Goal: Task Accomplishment & Management: Manage account settings

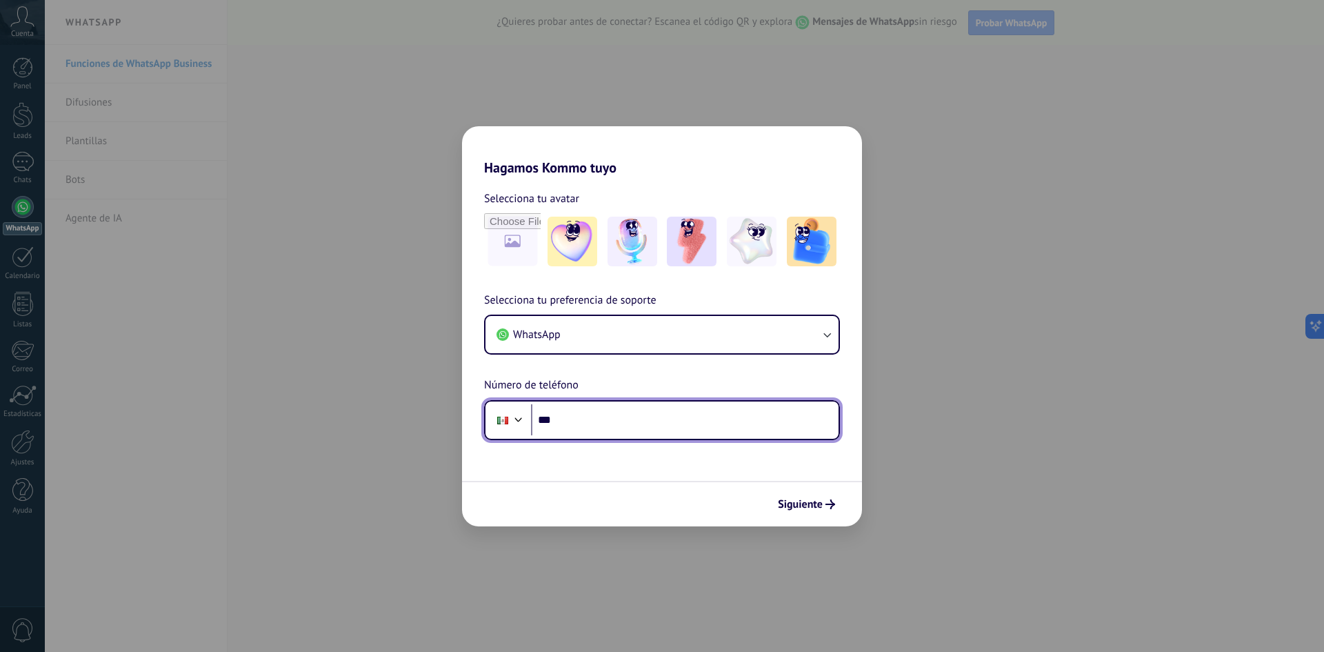
click at [596, 423] on input "***" at bounding box center [685, 420] width 308 height 32
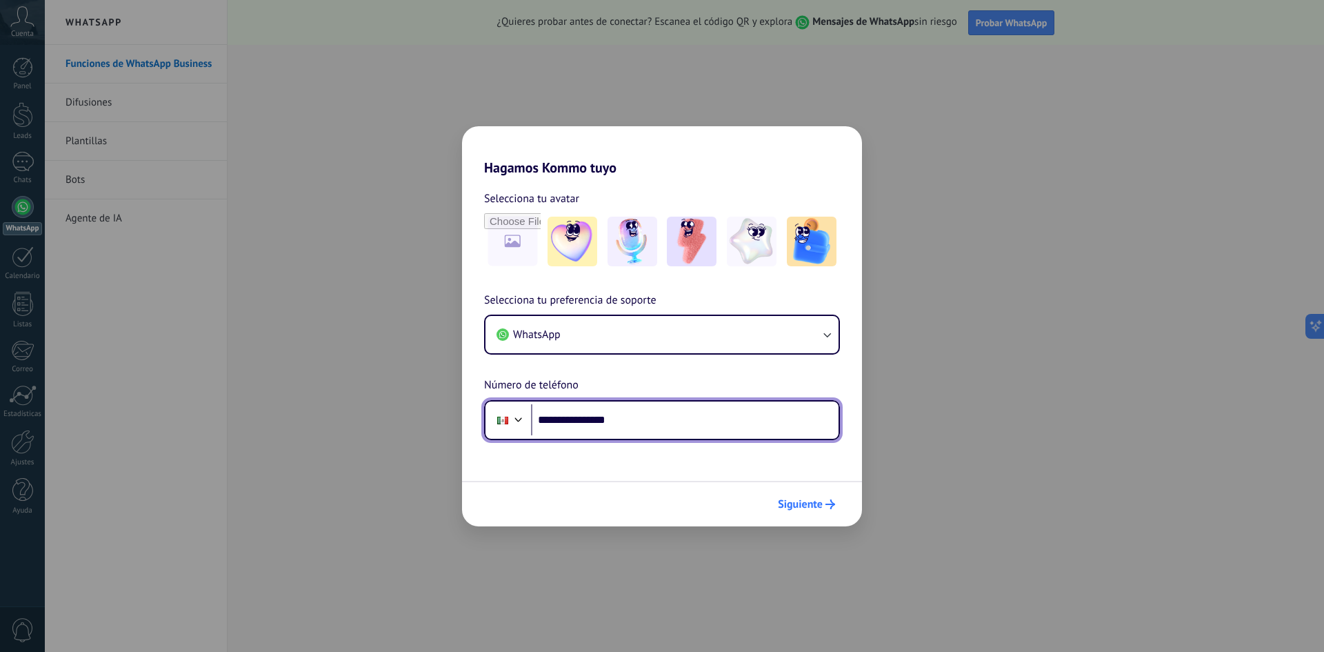
type input "**********"
click at [823, 508] on span "Siguiente" at bounding box center [806, 504] width 57 height 10
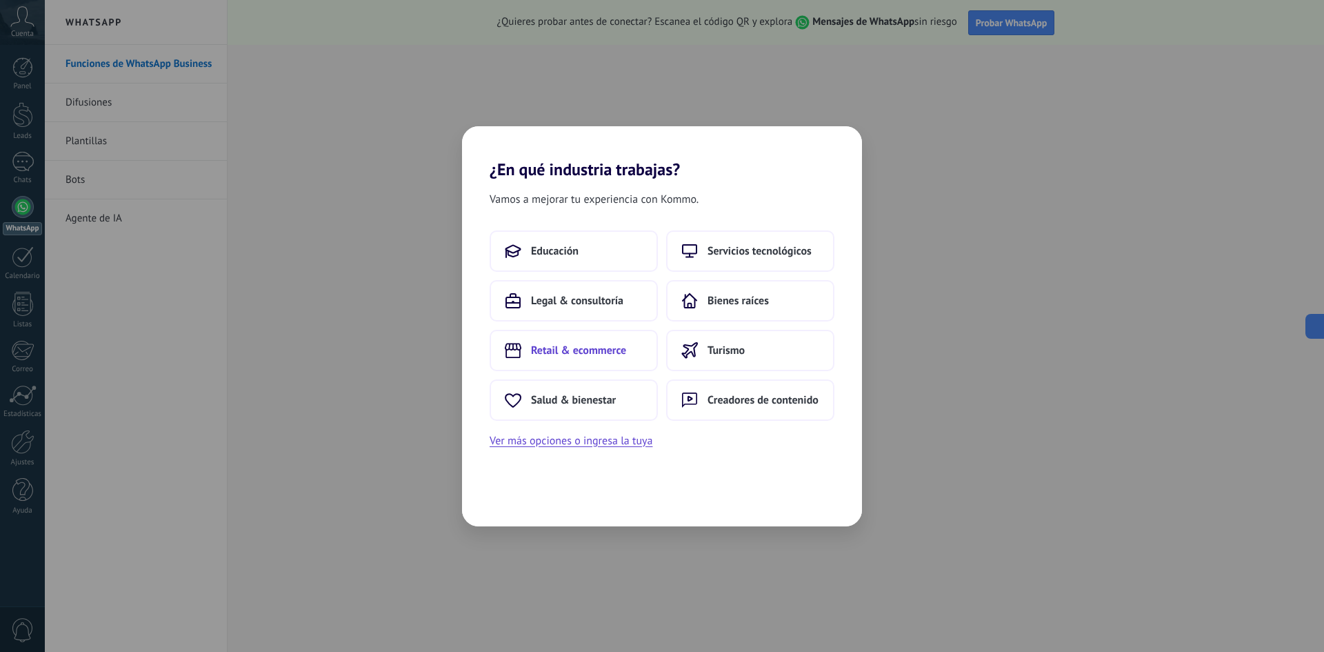
click at [594, 353] on span "Retail & ecommerce" at bounding box center [578, 350] width 95 height 14
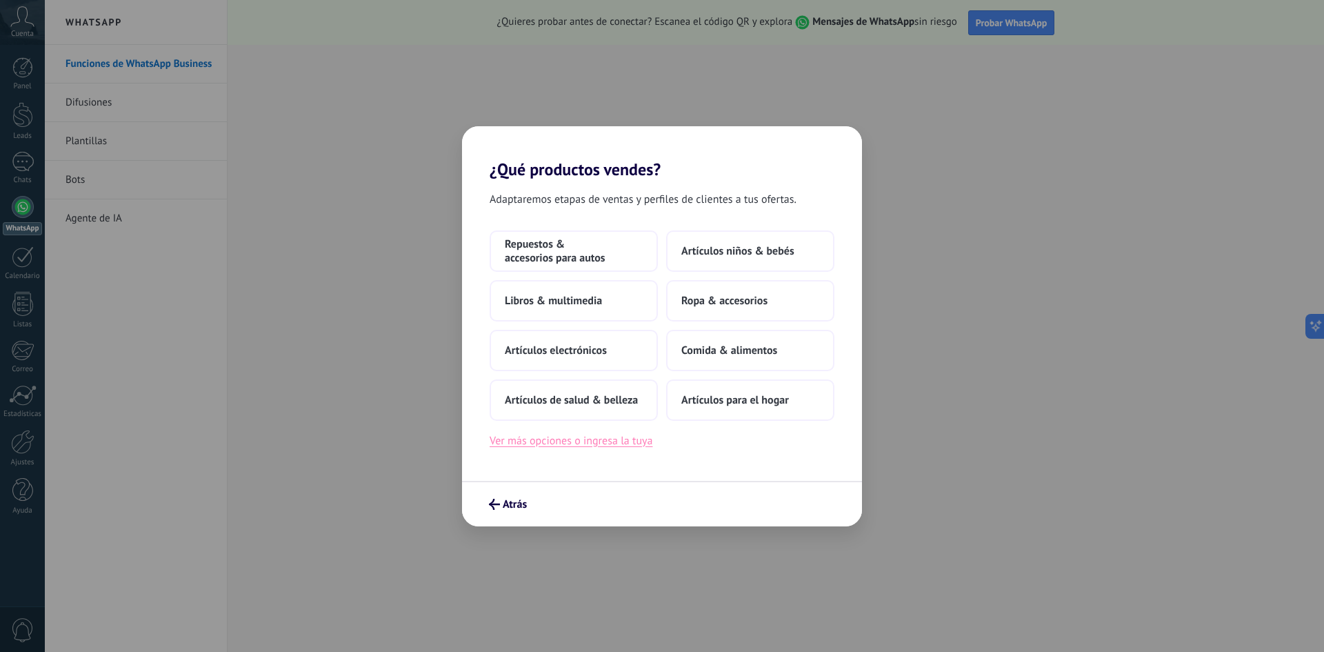
click at [614, 444] on button "Ver más opciones o ingresa la tuya" at bounding box center [571, 441] width 163 height 18
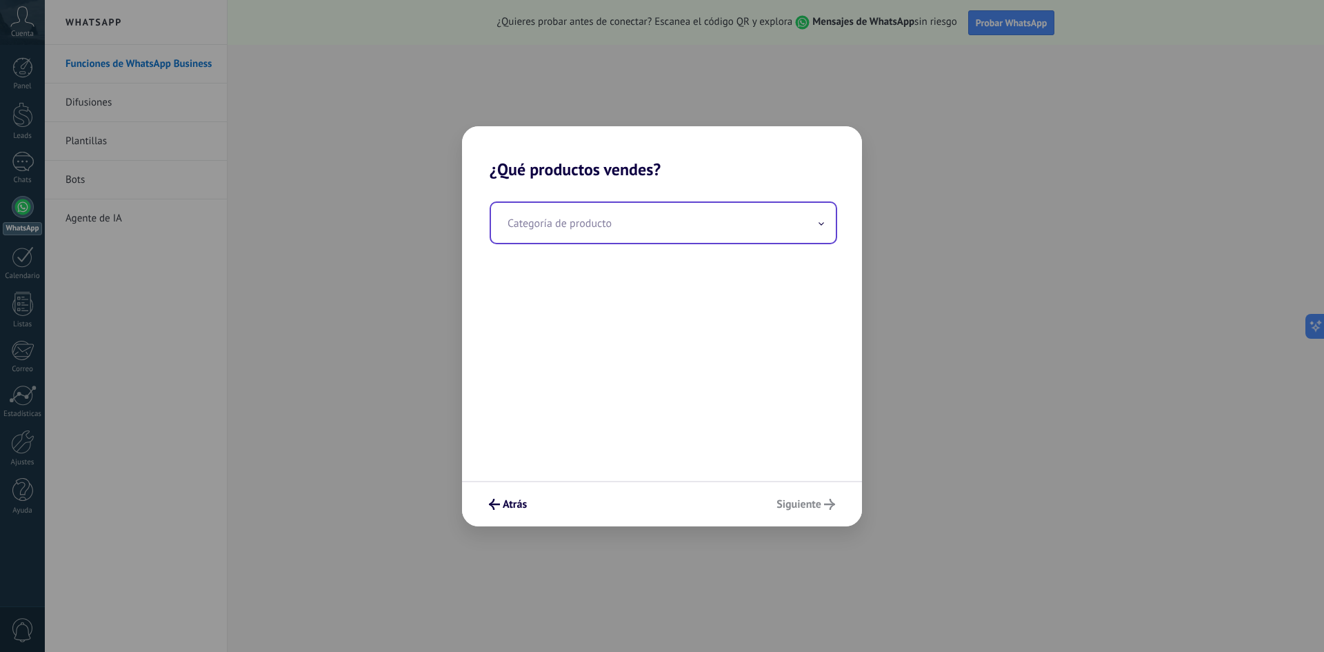
click at [682, 221] on input "text" at bounding box center [663, 223] width 345 height 40
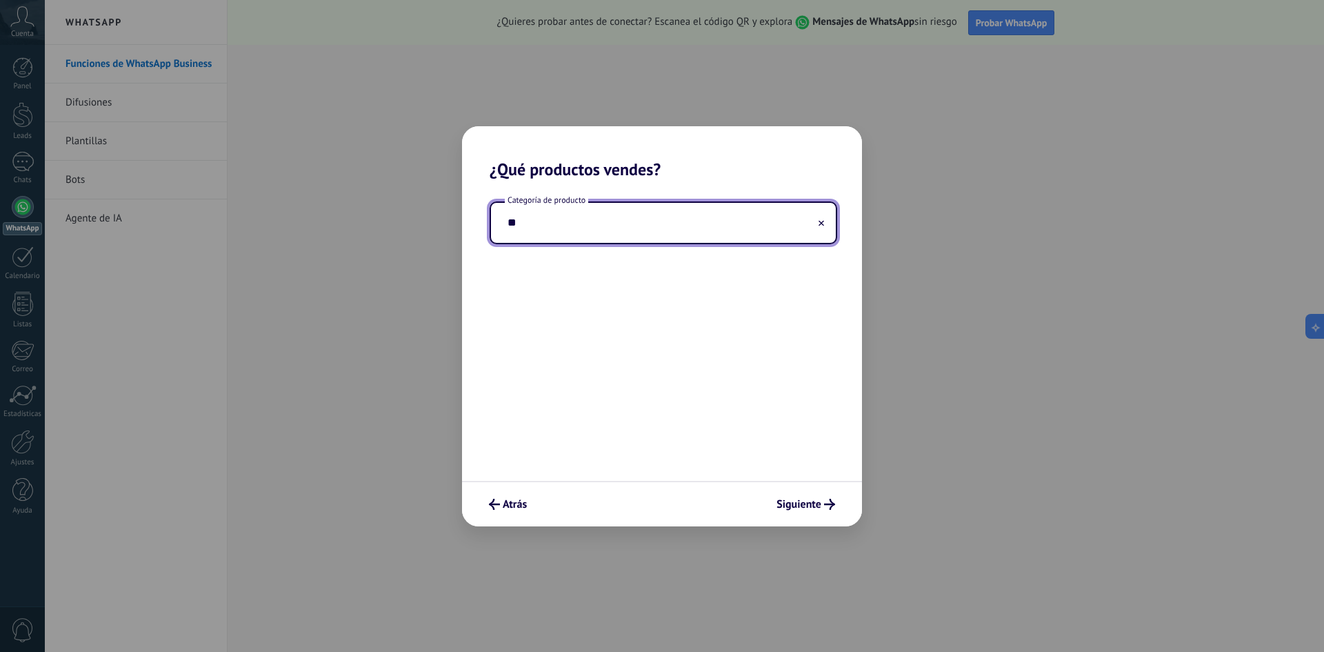
type input "*"
type input "**********"
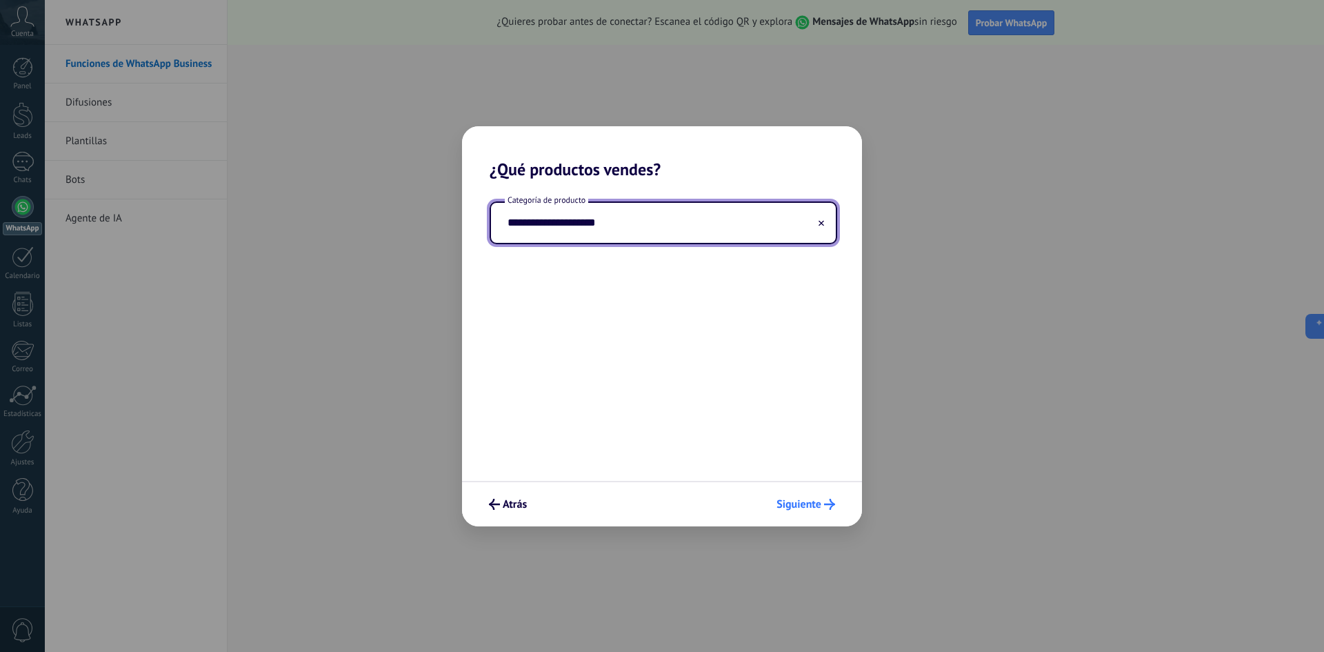
click at [791, 505] on span "Siguiente" at bounding box center [798, 504] width 45 height 10
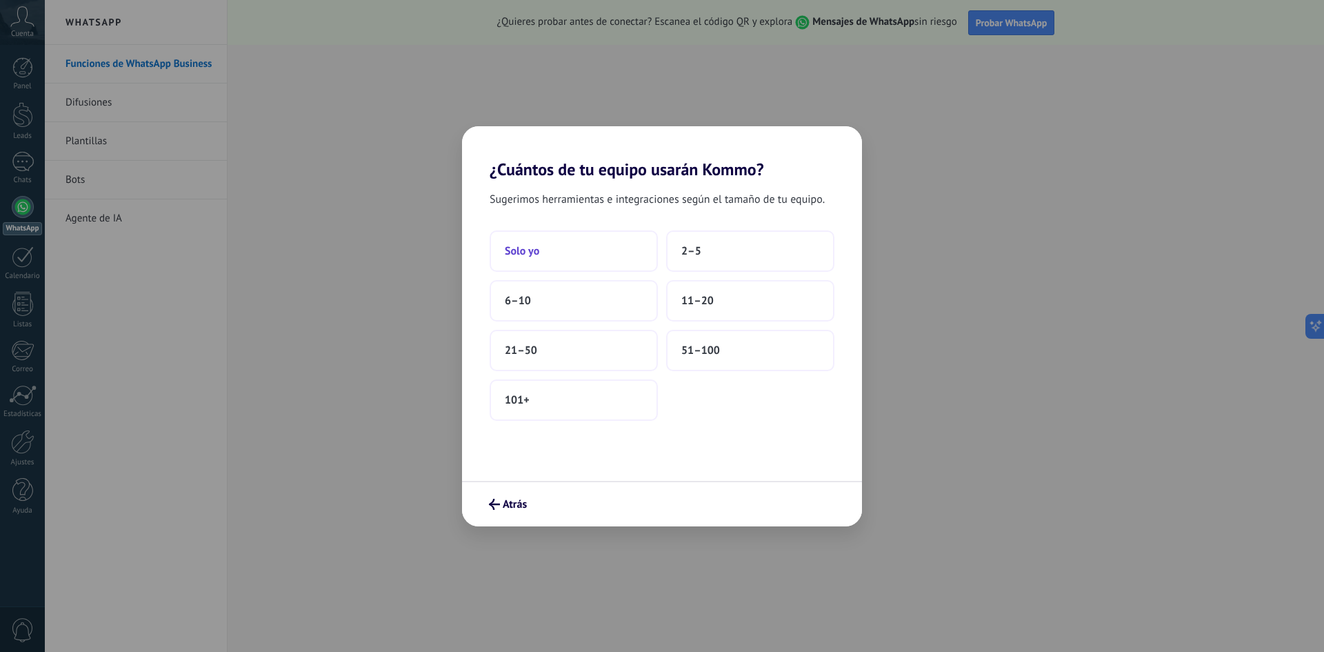
click at [592, 246] on button "Solo yo" at bounding box center [574, 250] width 168 height 41
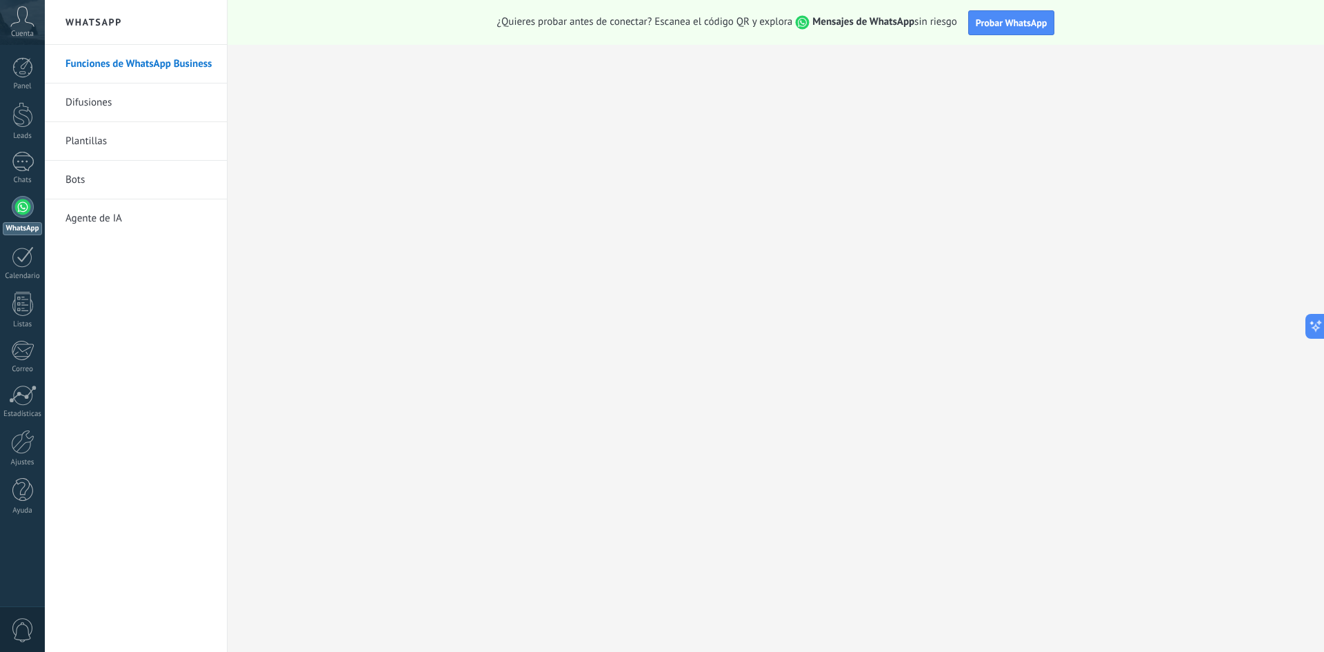
click at [20, 20] on use at bounding box center [22, 16] width 23 height 20
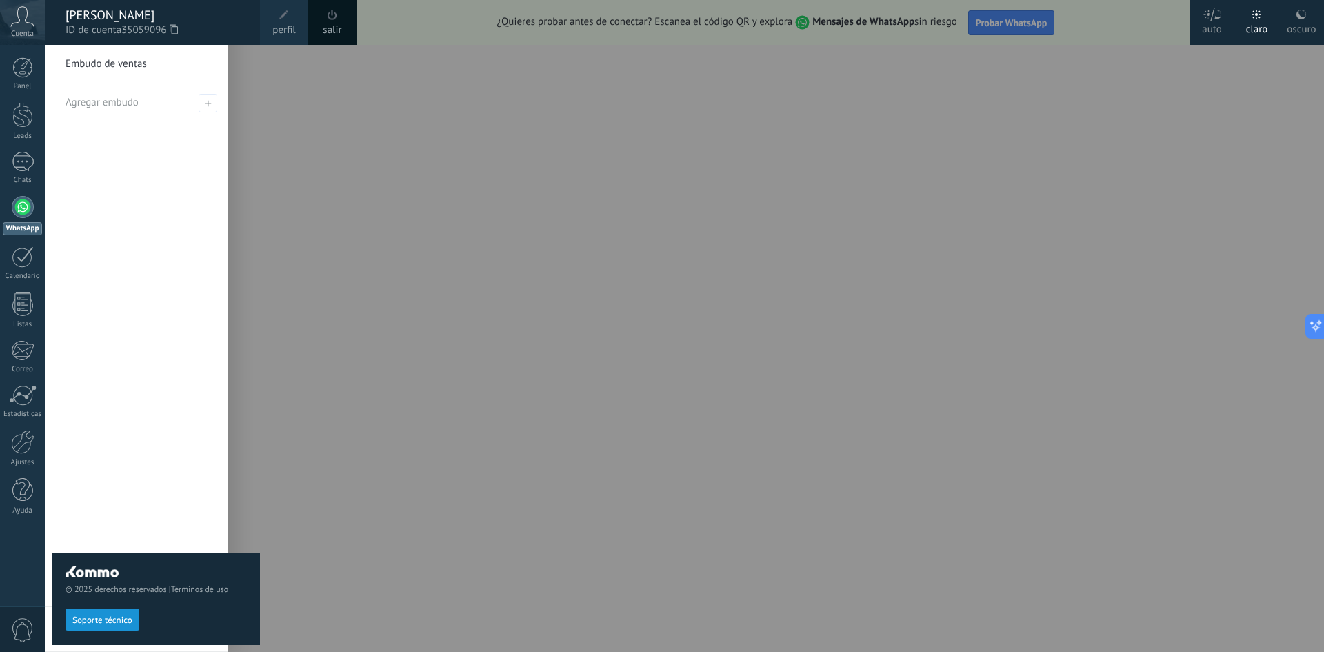
click at [270, 291] on div at bounding box center [707, 326] width 1324 height 652
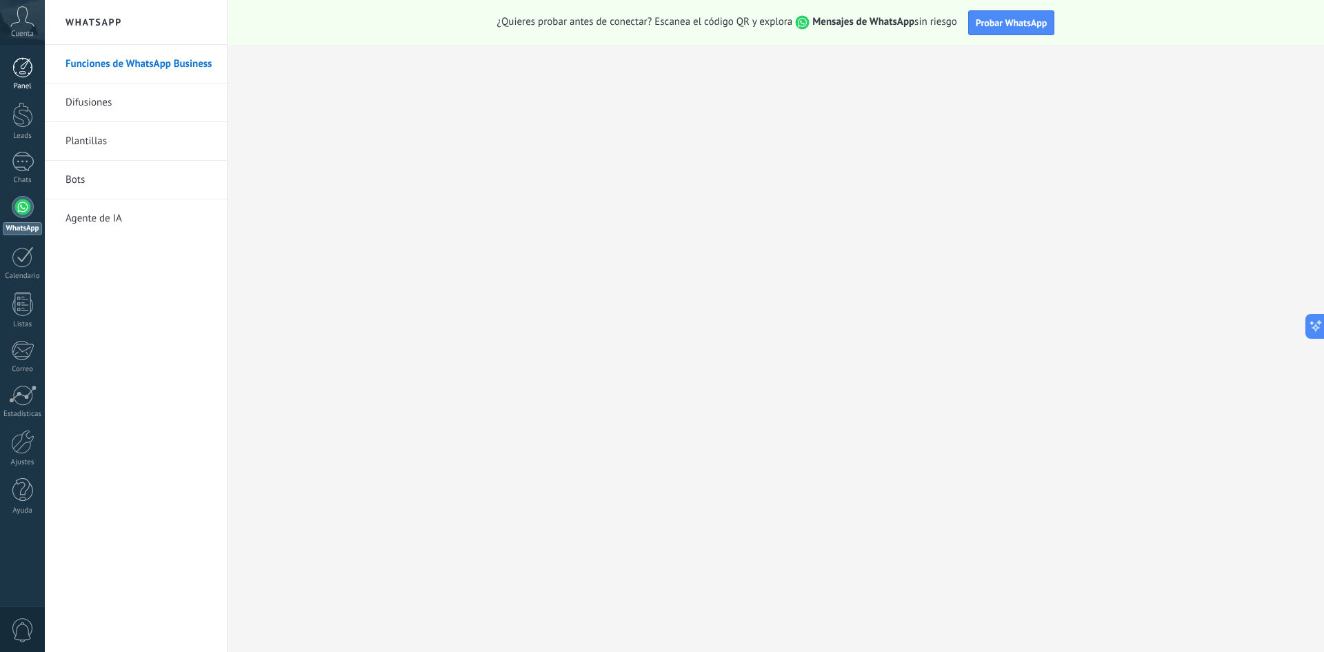
click at [28, 74] on div at bounding box center [22, 67] width 21 height 21
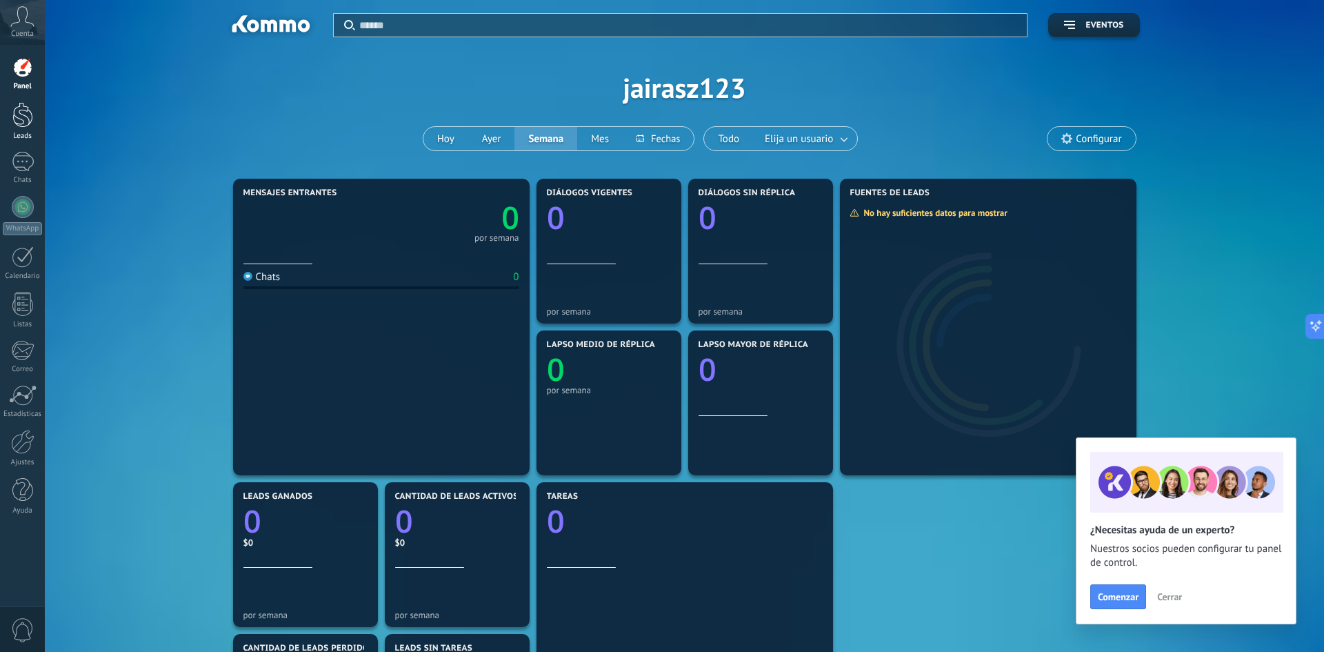
click at [30, 123] on div at bounding box center [22, 115] width 21 height 26
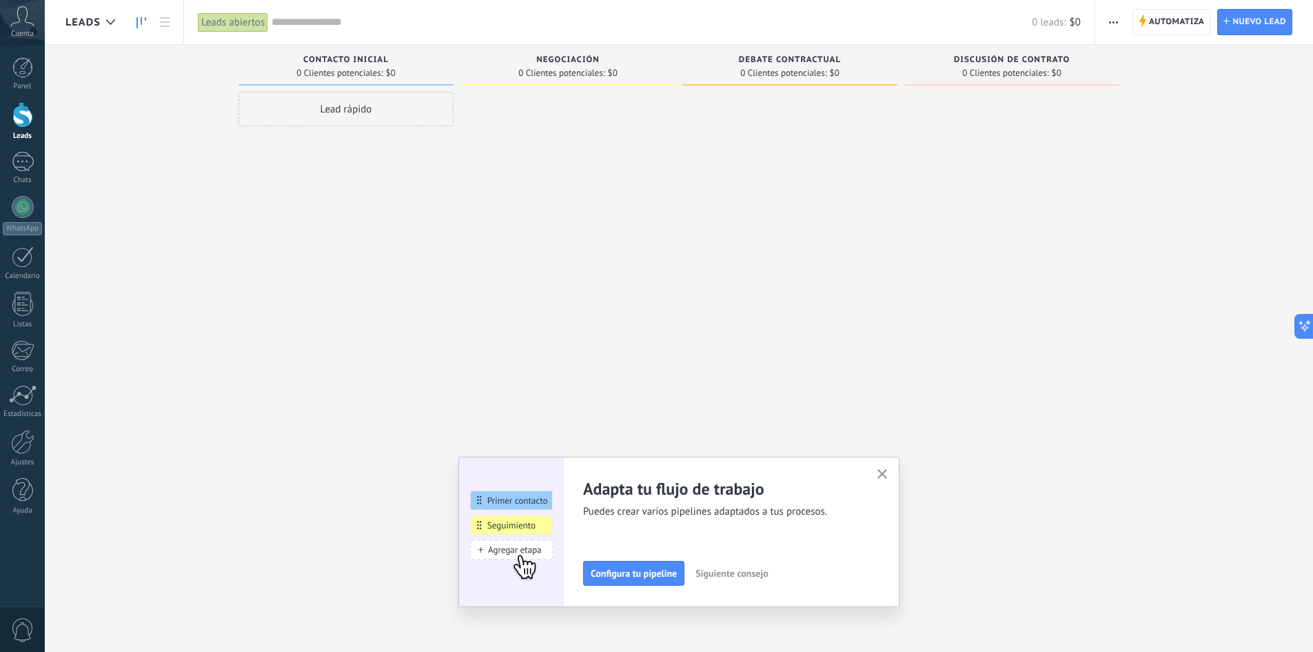
click at [888, 473] on icon "button" at bounding box center [883, 474] width 10 height 10
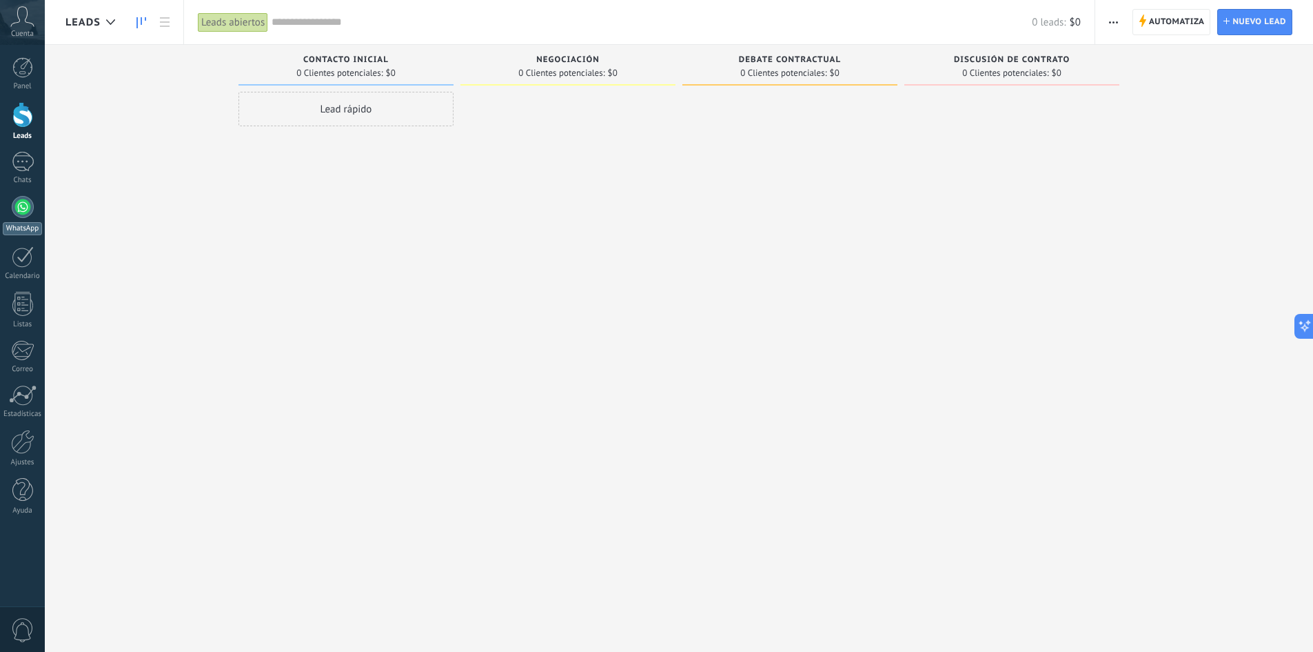
click at [14, 214] on div at bounding box center [23, 207] width 22 height 22
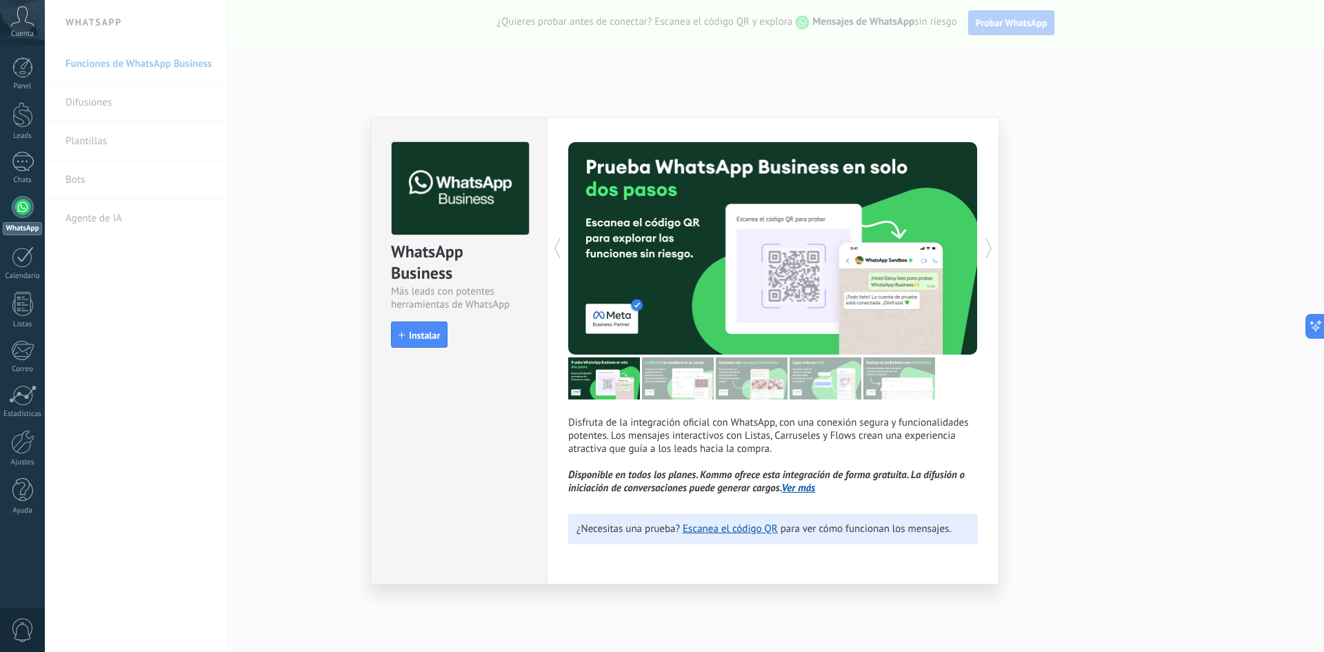
click at [446, 283] on div "WhatsApp Business" at bounding box center [459, 263] width 136 height 44
click at [213, 338] on div "WhatsApp Business Más leads con potentes herramientas de WhatsApp install Insta…" at bounding box center [684, 326] width 1279 height 652
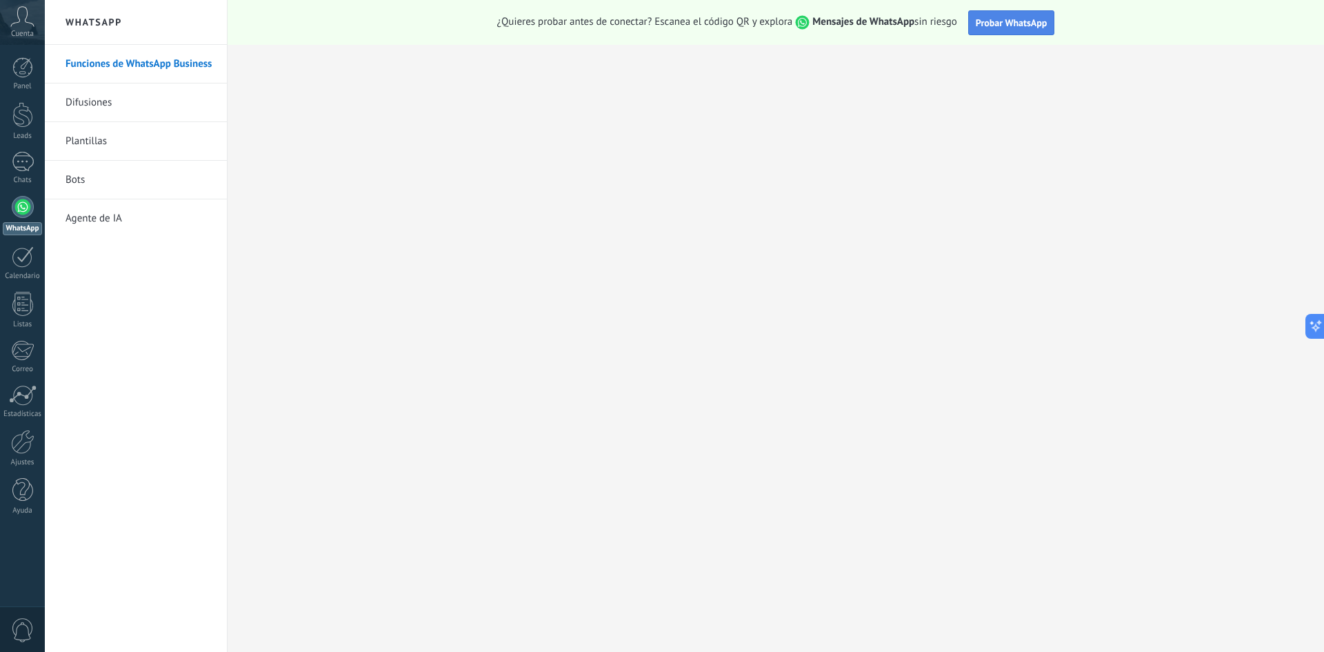
click at [1011, 19] on span "Probar WhatsApp" at bounding box center [1012, 23] width 72 height 12
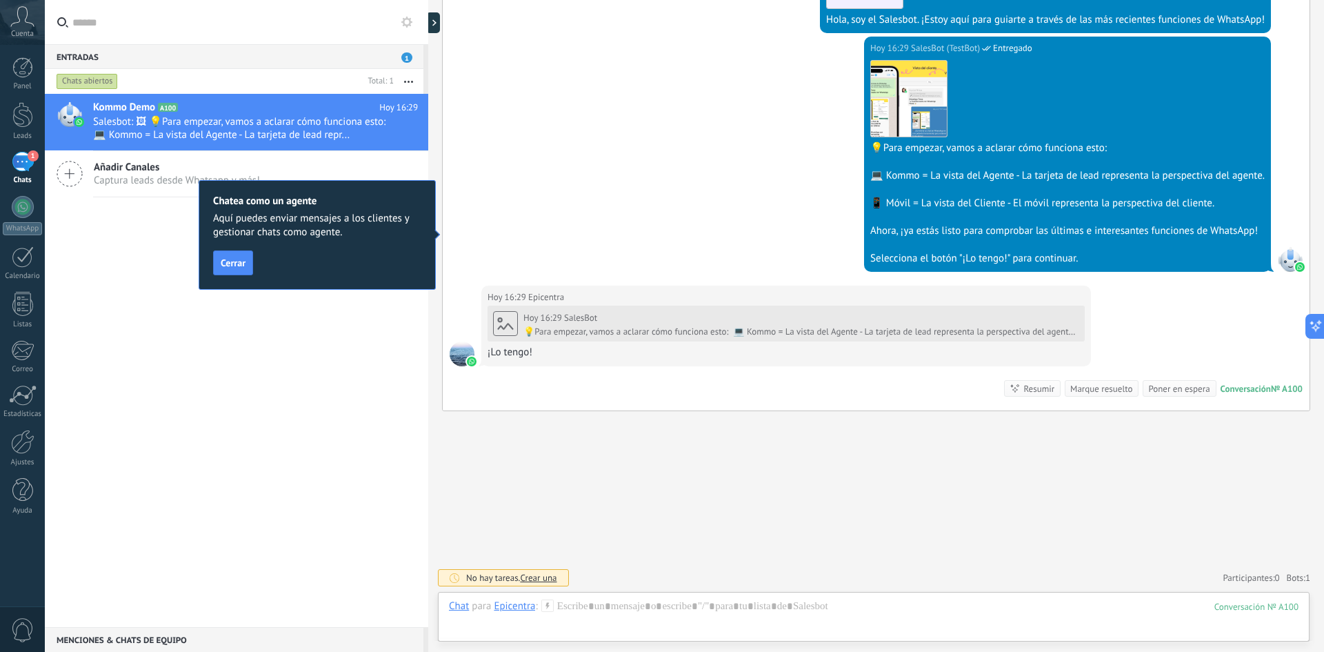
scroll to position [436, 0]
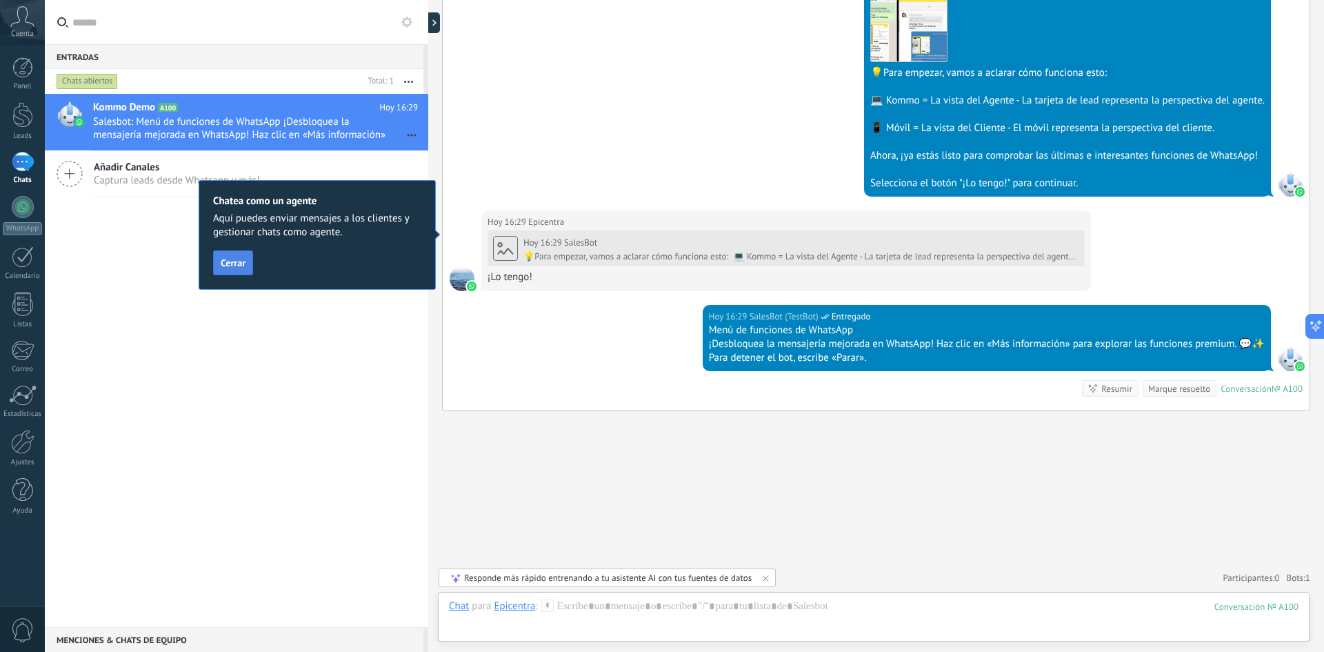
click at [228, 258] on span "Cerrar" at bounding box center [233, 263] width 25 height 10
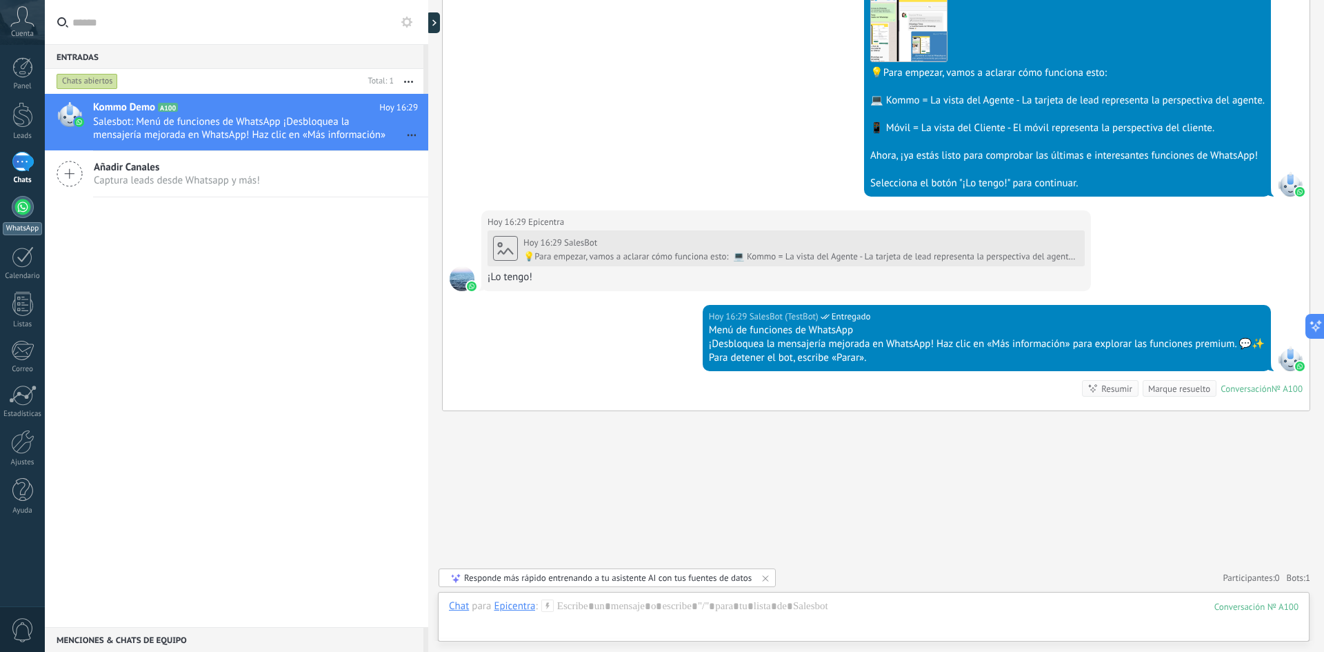
click at [33, 212] on link "WhatsApp" at bounding box center [22, 215] width 45 height 39
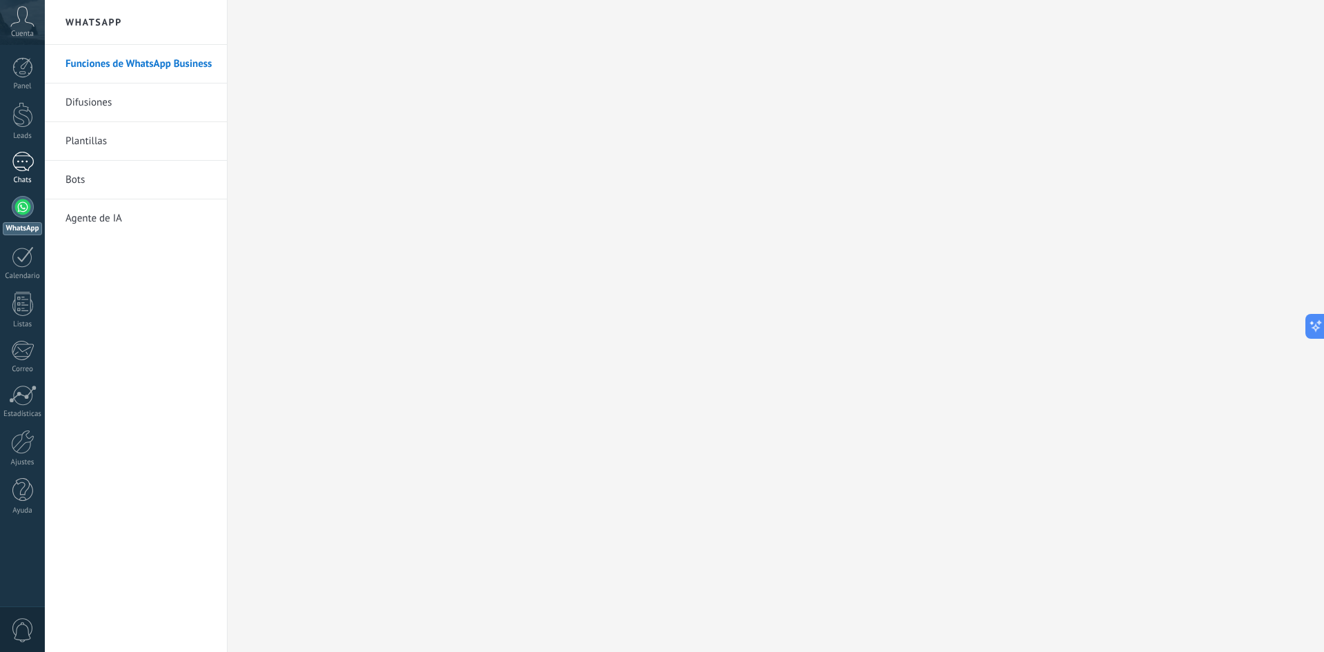
click at [21, 153] on div "1" at bounding box center [23, 162] width 22 height 20
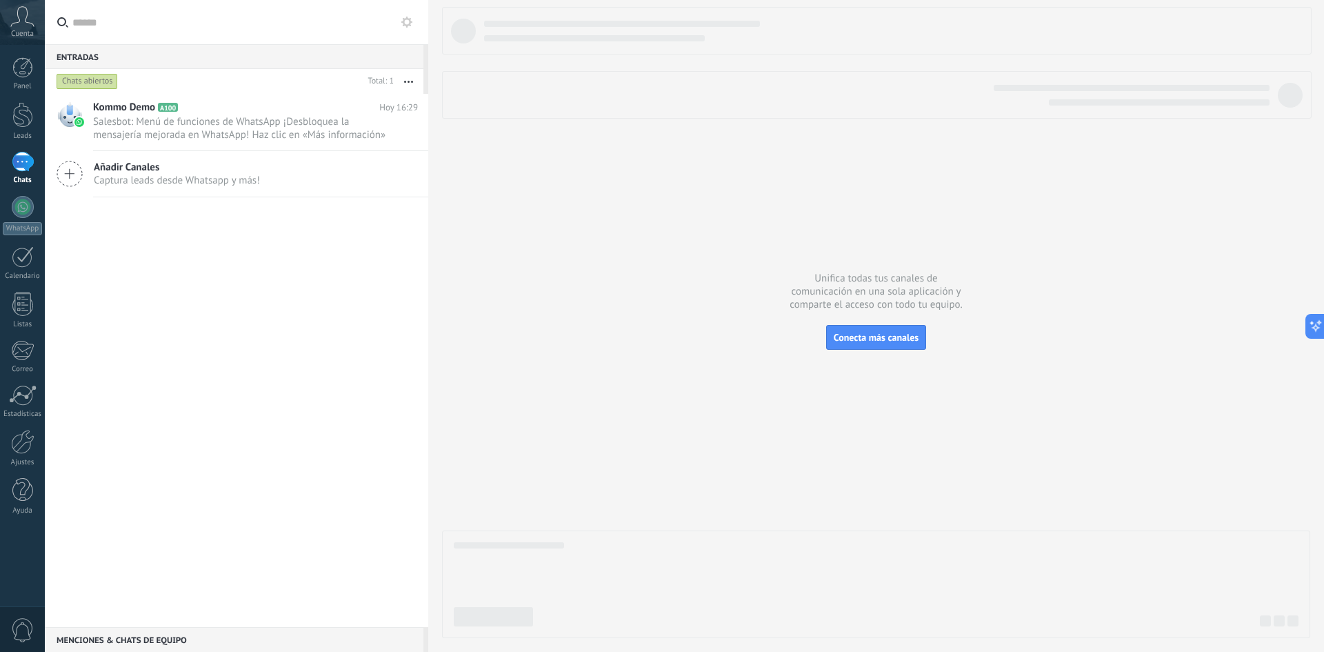
click at [256, 192] on div "Añadir Canales Captura leads desde Whatsapp y más!" at bounding box center [236, 174] width 383 height 46
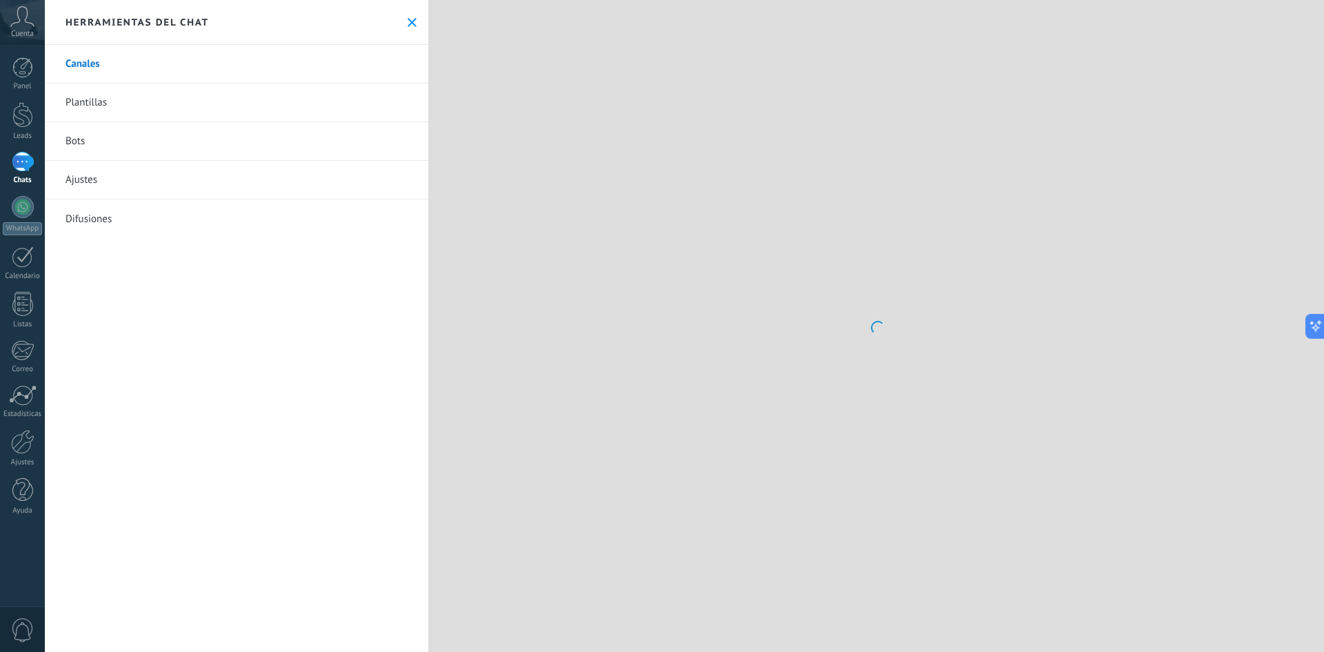
click at [212, 167] on link "Ajustes" at bounding box center [236, 180] width 383 height 39
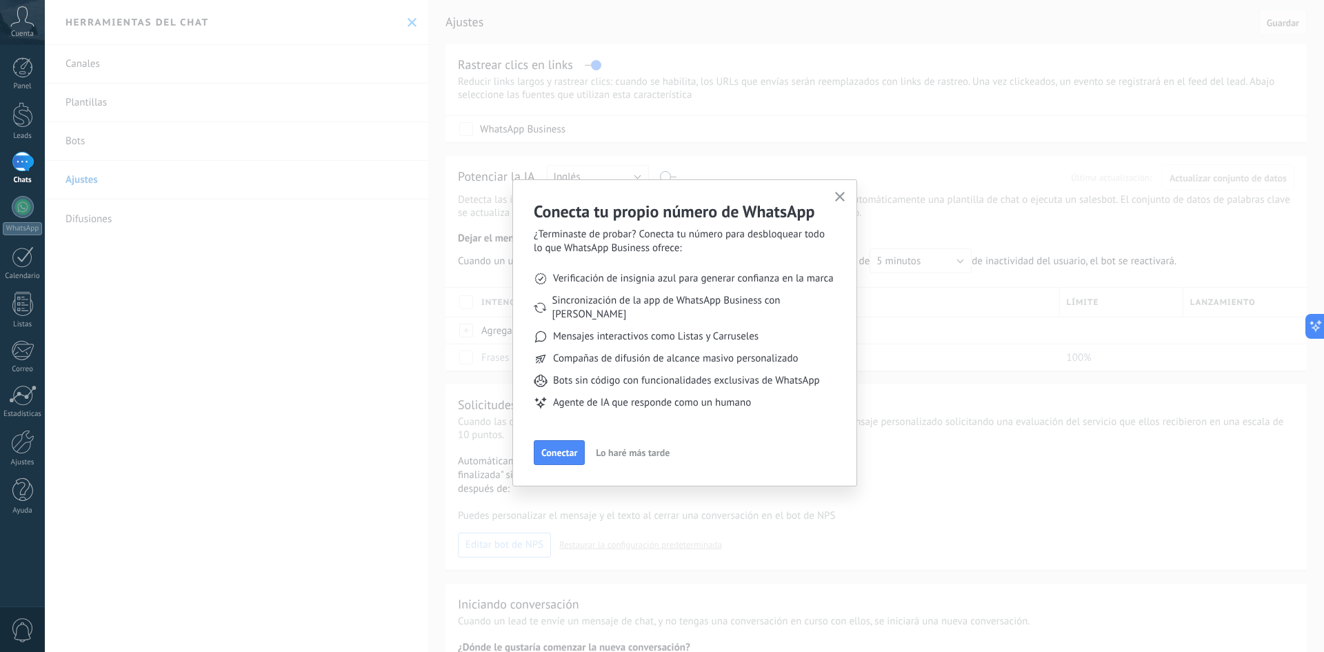
click at [117, 70] on div "Conecta tu propio número de WhatsApp ¿Terminaste de probar? Conecta tu número p…" at bounding box center [684, 326] width 1279 height 652
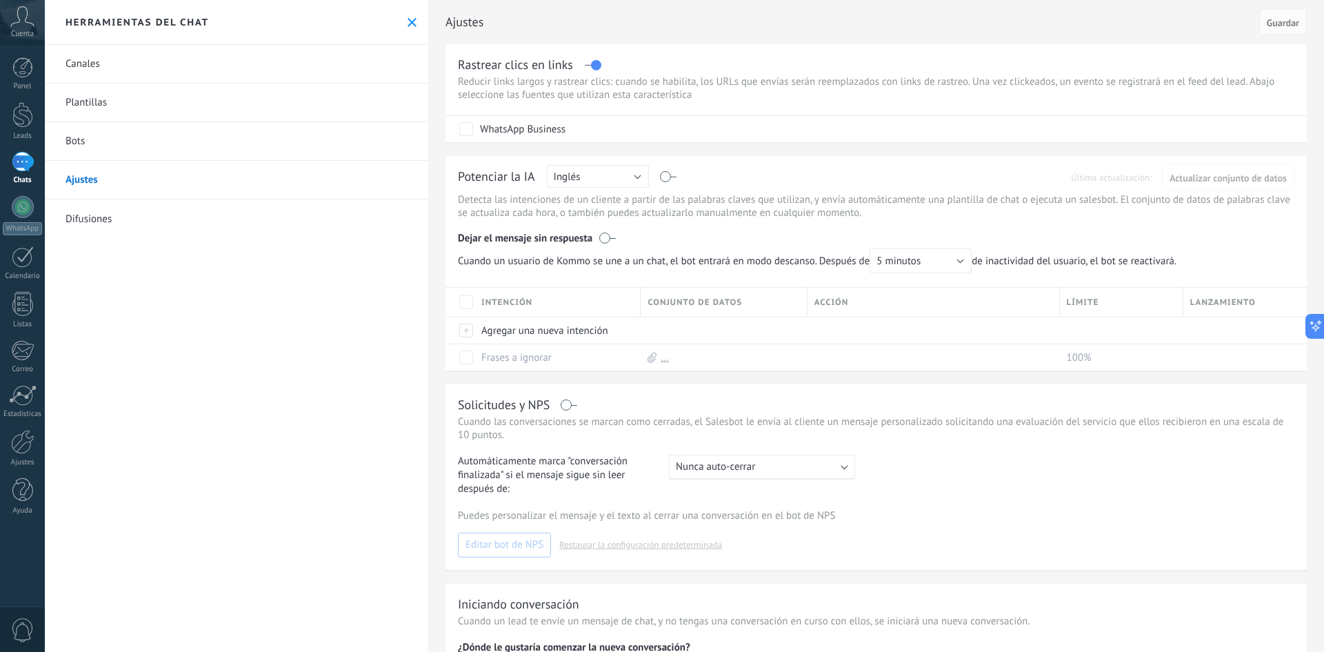
click at [117, 70] on link "Canales" at bounding box center [236, 64] width 383 height 39
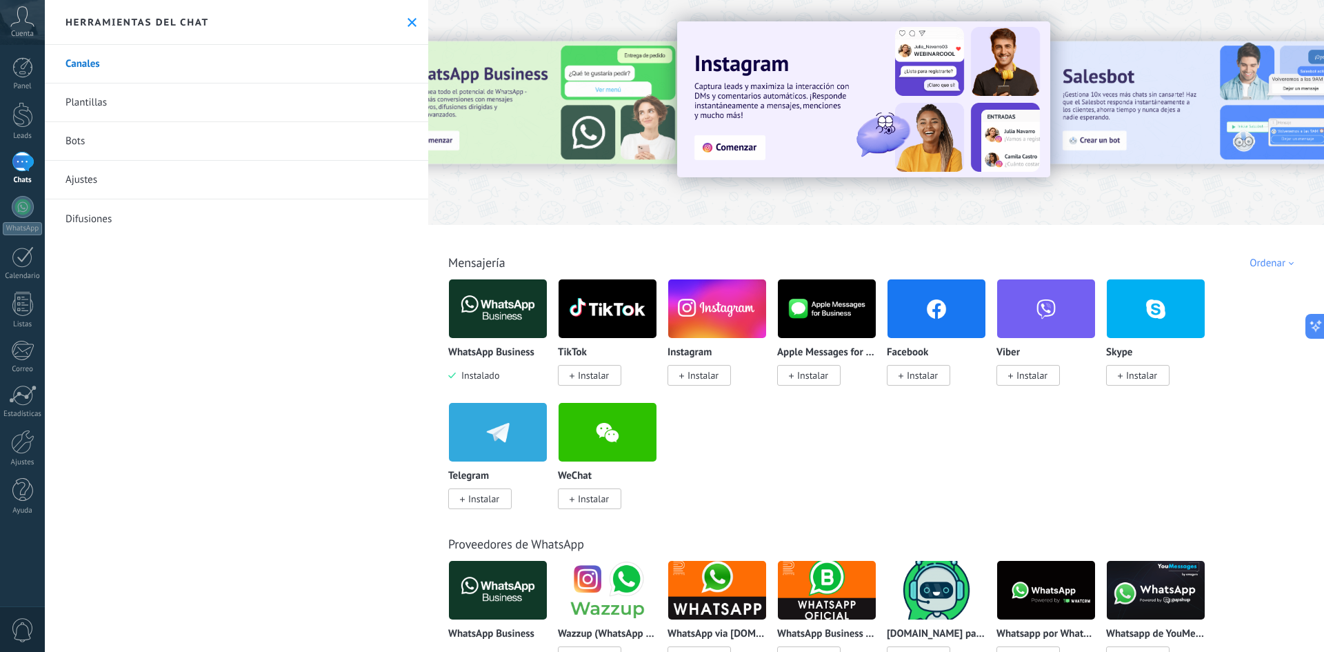
click at [157, 100] on link "Plantillas" at bounding box center [236, 102] width 383 height 39
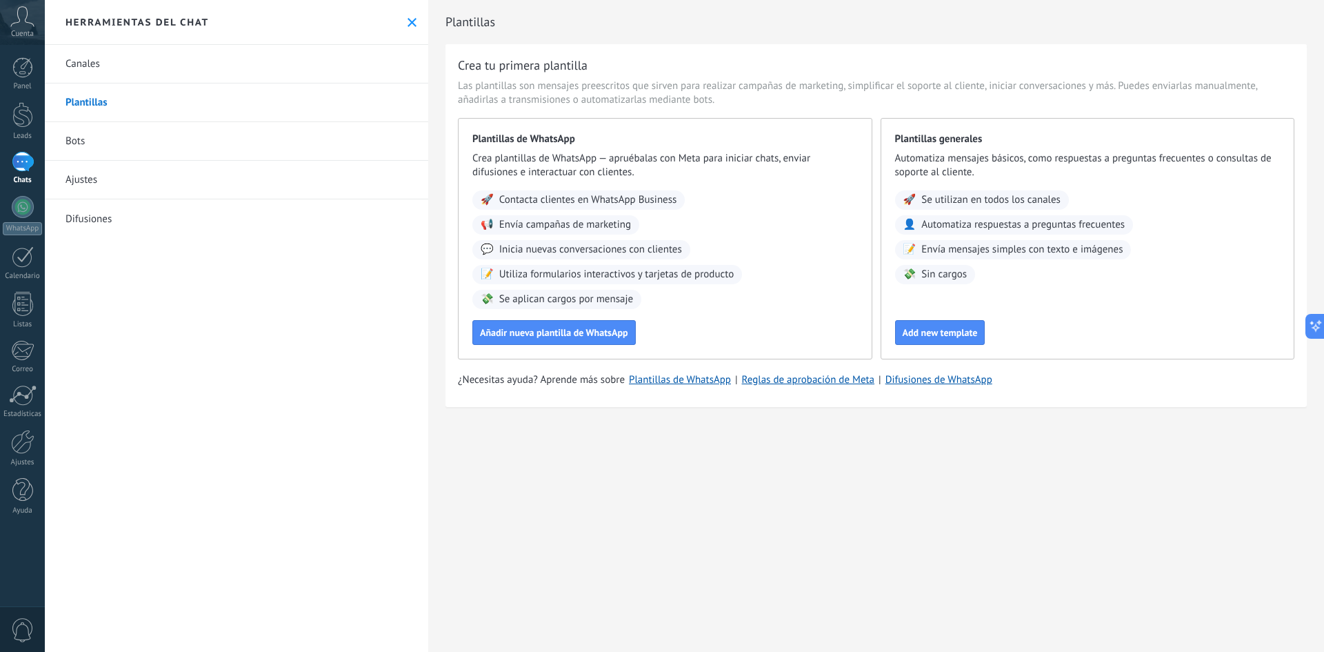
click at [185, 65] on link "Canales" at bounding box center [236, 64] width 383 height 39
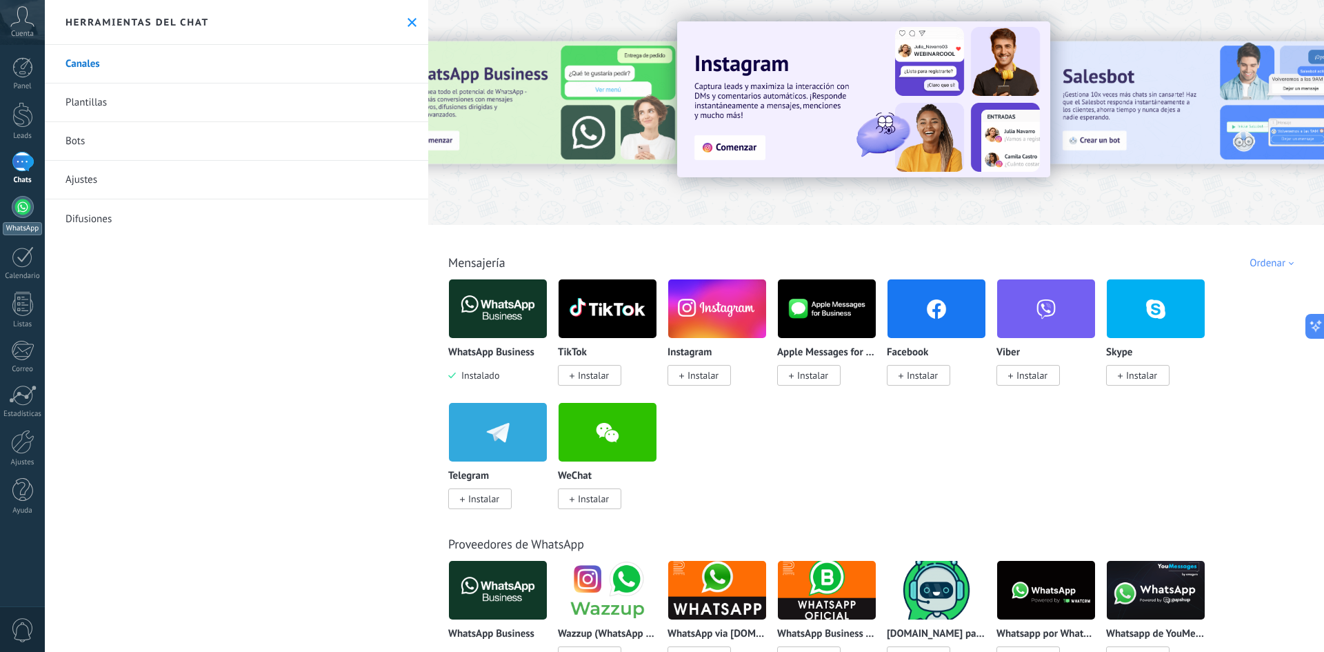
click at [26, 221] on link "WhatsApp" at bounding box center [22, 215] width 45 height 39
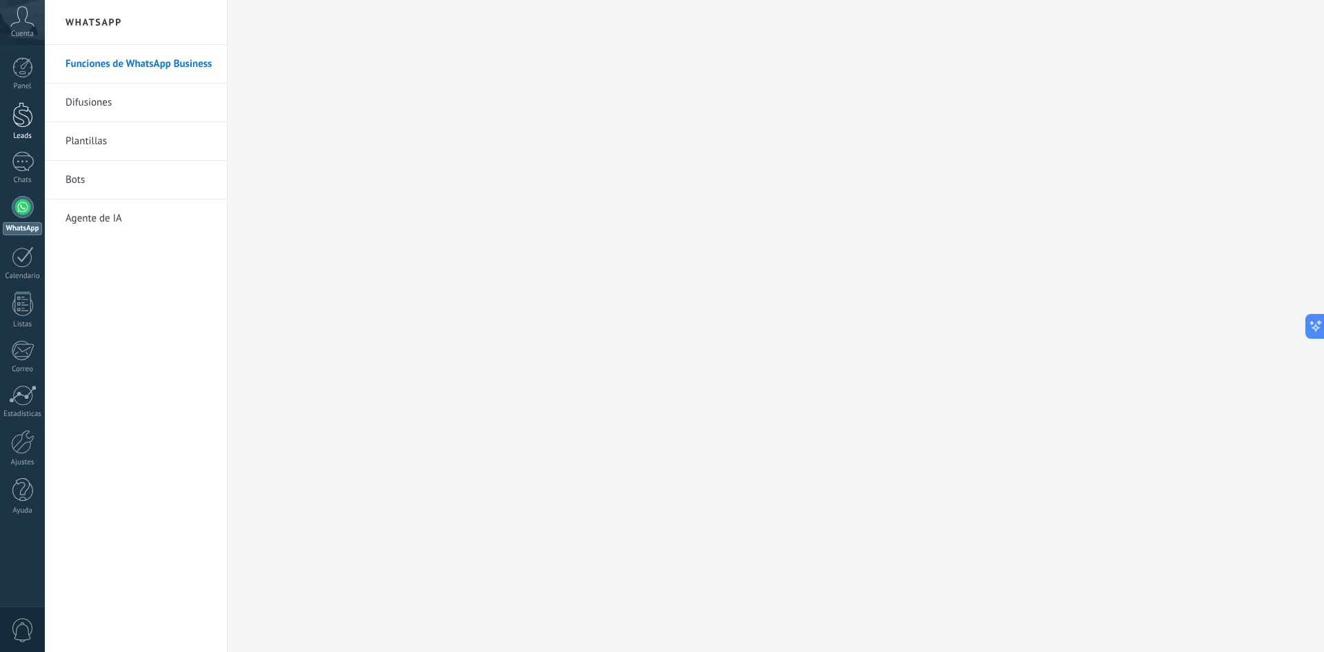
click at [23, 110] on div at bounding box center [22, 115] width 21 height 26
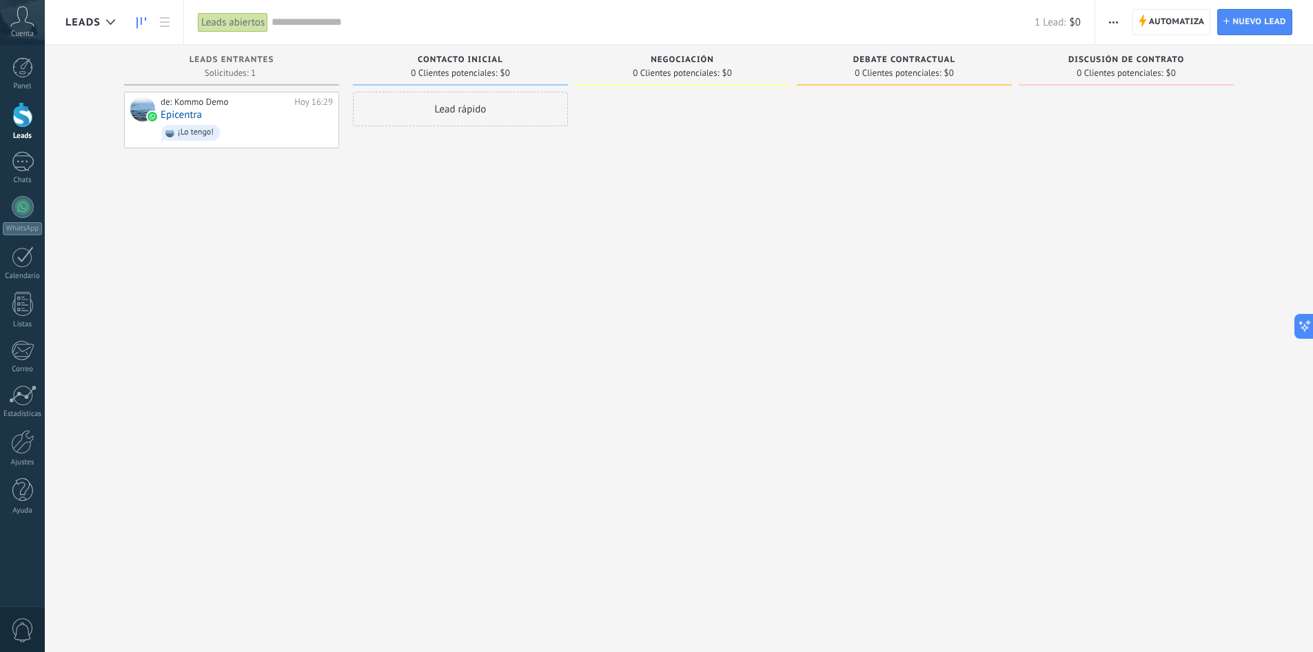
click at [487, 57] on span "Contacto inicial" at bounding box center [460, 60] width 85 height 10
click at [165, 16] on link at bounding box center [164, 22] width 23 height 27
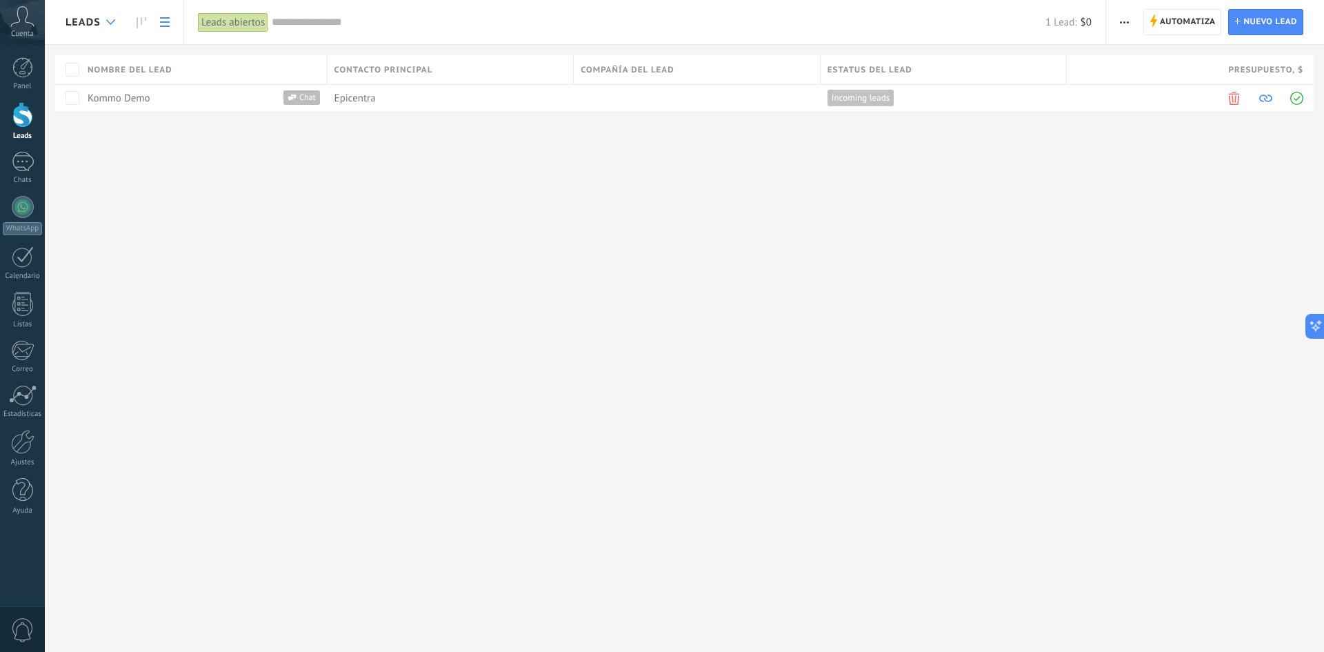
click at [113, 23] on icon at bounding box center [110, 22] width 9 height 6
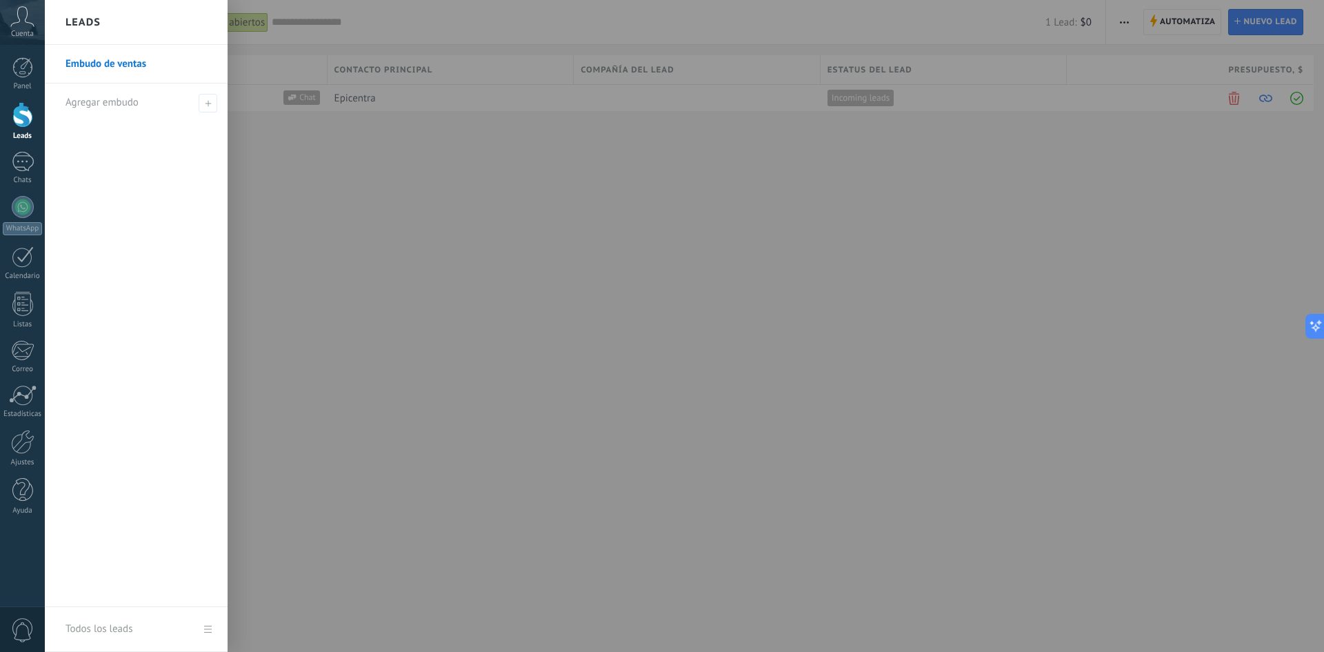
click at [238, 12] on div at bounding box center [707, 326] width 1324 height 652
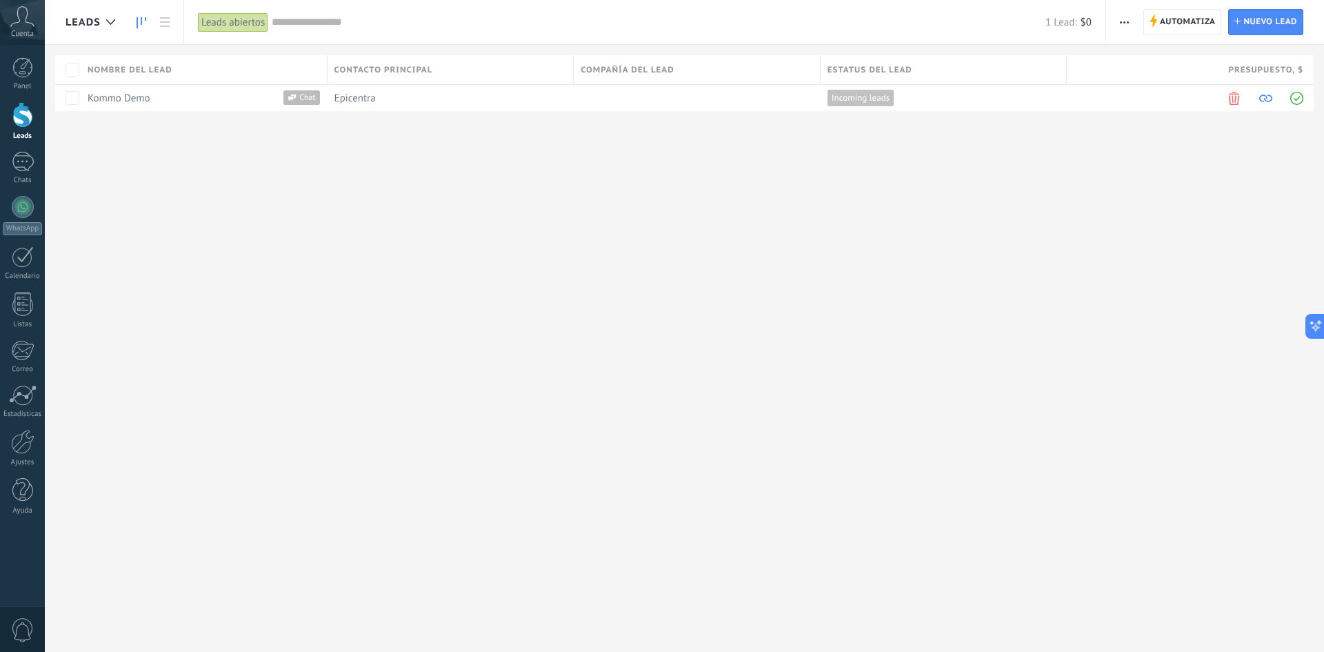
click at [140, 23] on icon at bounding box center [142, 22] width 10 height 11
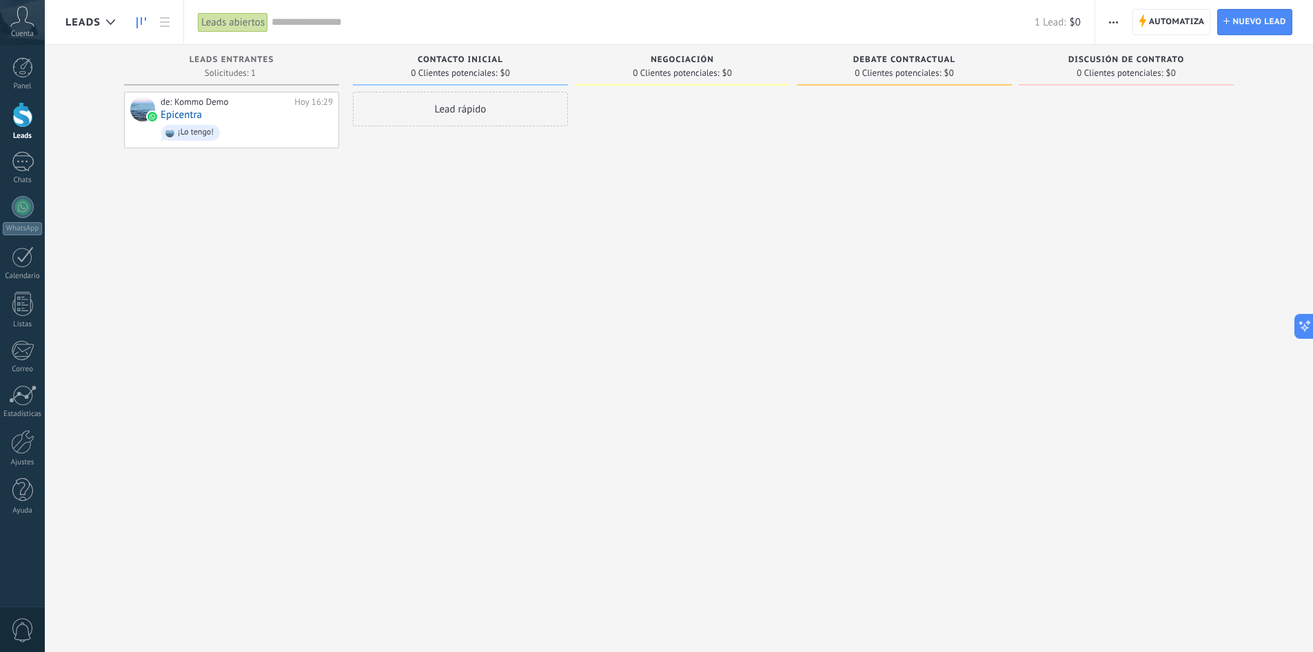
click at [476, 59] on span "Contacto inicial" at bounding box center [460, 60] width 85 height 10
click at [1118, 22] on use "button" at bounding box center [1113, 22] width 9 height 2
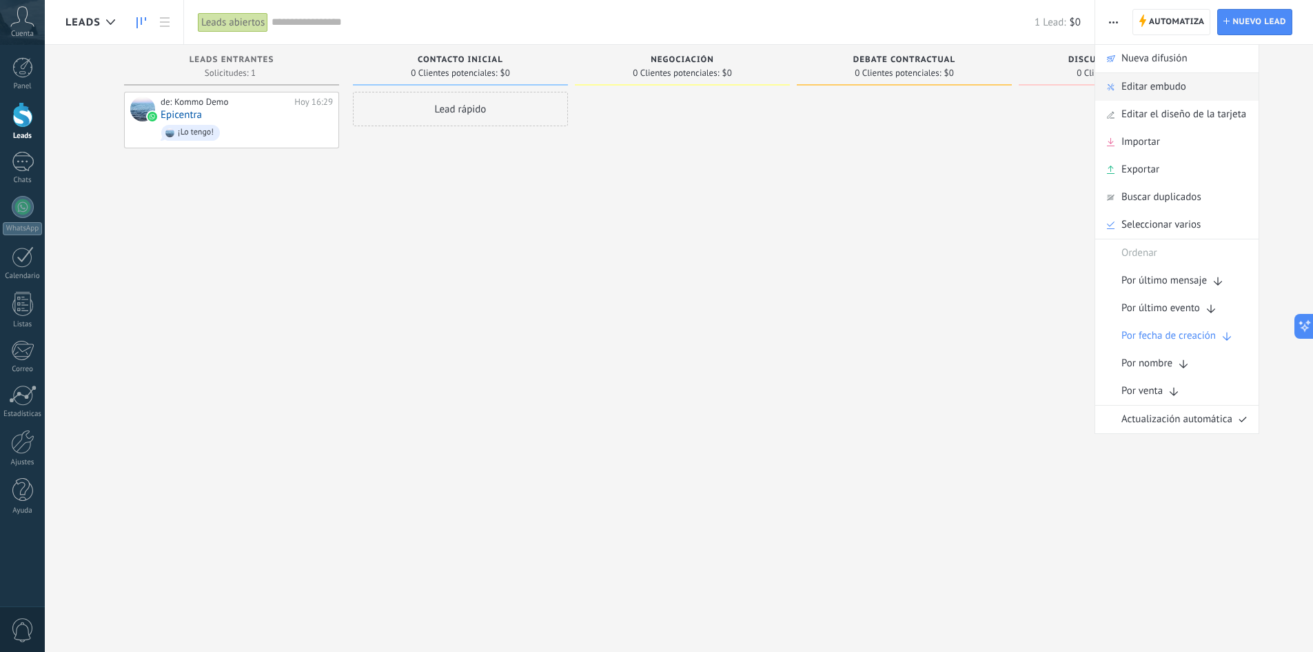
click at [1191, 90] on div "Editar embudo" at bounding box center [1177, 87] width 163 height 28
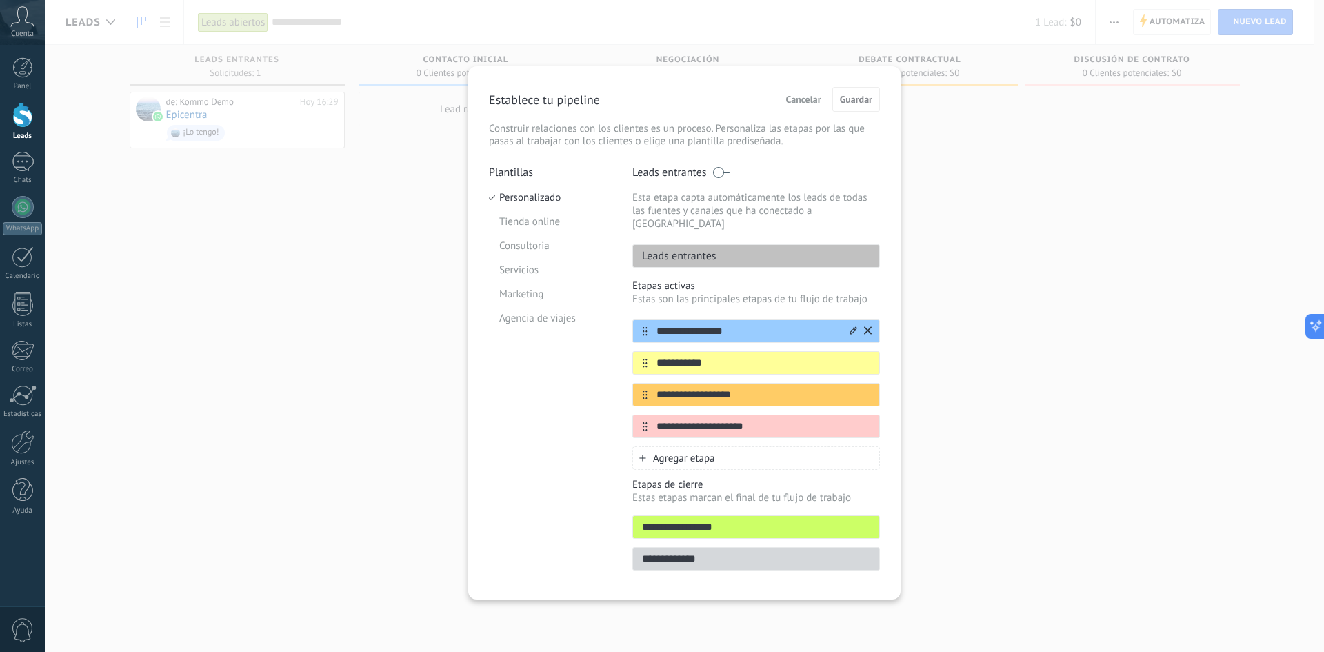
click at [736, 324] on input "**********" at bounding box center [747, 331] width 200 height 14
drag, startPoint x: 736, startPoint y: 321, endPoint x: 642, endPoint y: 319, distance: 93.8
click at [642, 319] on div "**********" at bounding box center [756, 330] width 248 height 23
click at [756, 319] on div "**********" at bounding box center [756, 330] width 248 height 23
click at [714, 356] on input "**********" at bounding box center [747, 363] width 200 height 14
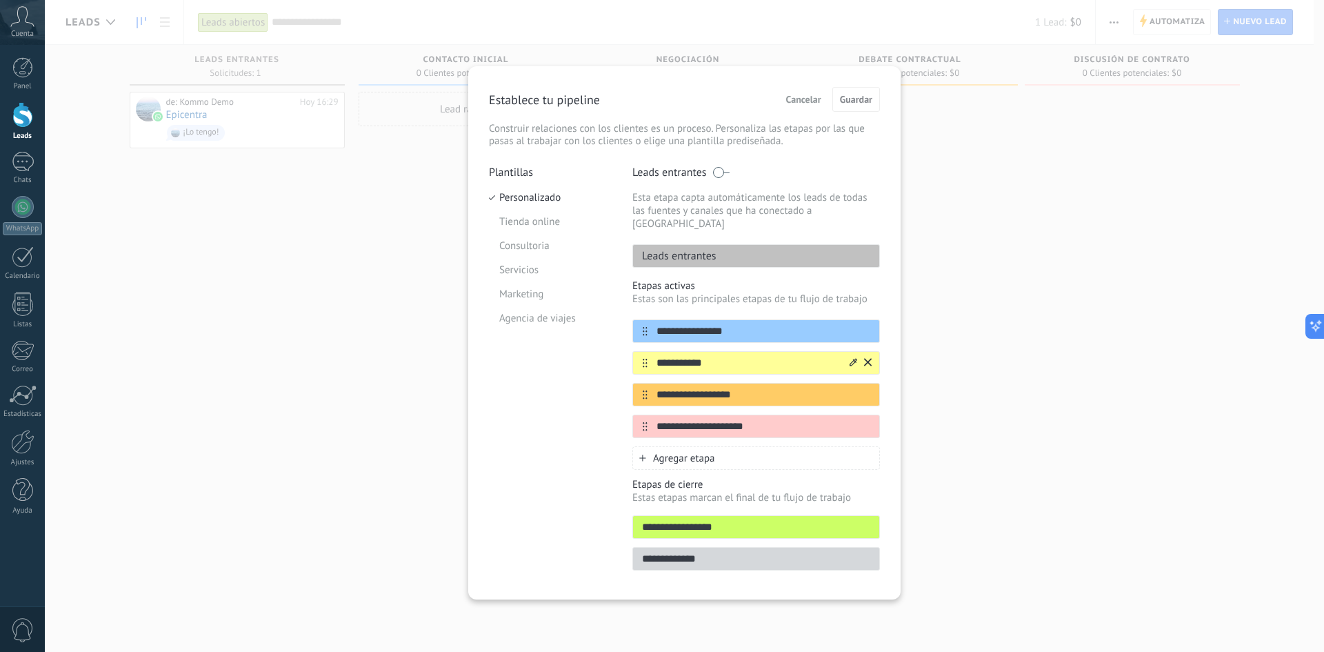
drag, startPoint x: 723, startPoint y: 347, endPoint x: 648, endPoint y: 350, distance: 74.5
click at [648, 356] on input "**********" at bounding box center [747, 363] width 200 height 14
type input "**********"
drag, startPoint x: 753, startPoint y: 380, endPoint x: 635, endPoint y: 383, distance: 118.0
click at [635, 383] on div "**********" at bounding box center [756, 394] width 248 height 23
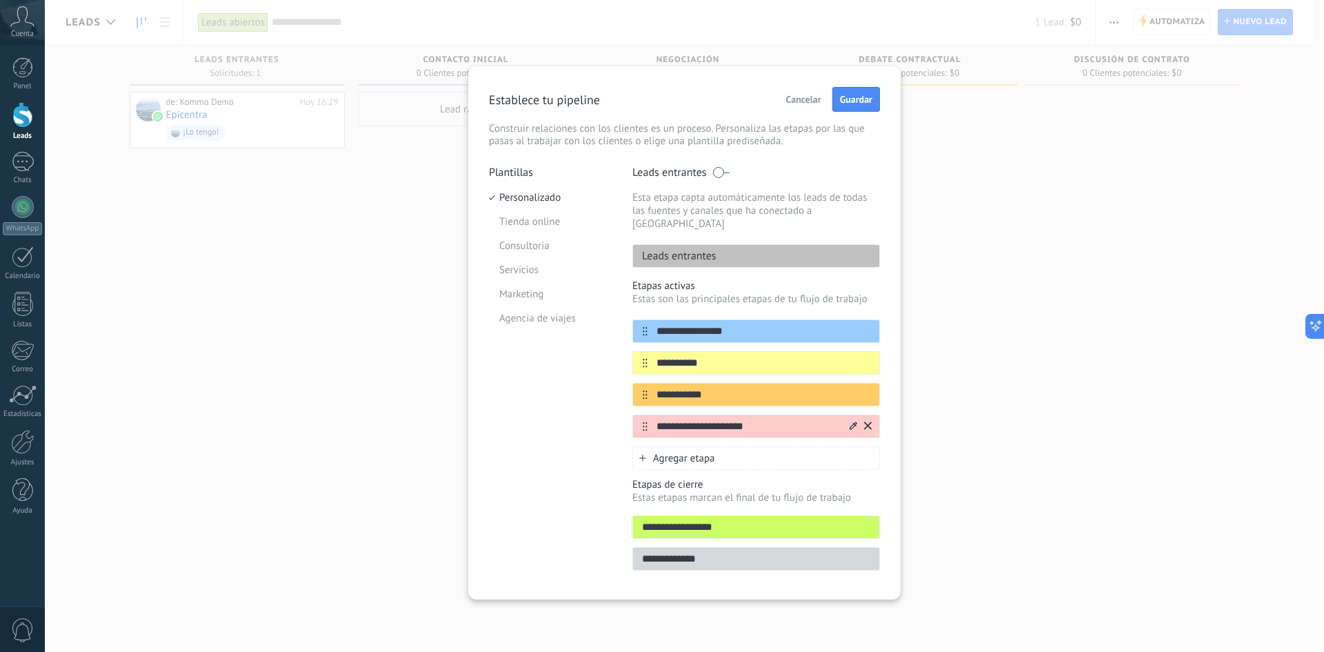
type input "**********"
click at [764, 419] on input "**********" at bounding box center [747, 426] width 200 height 14
type input "*"
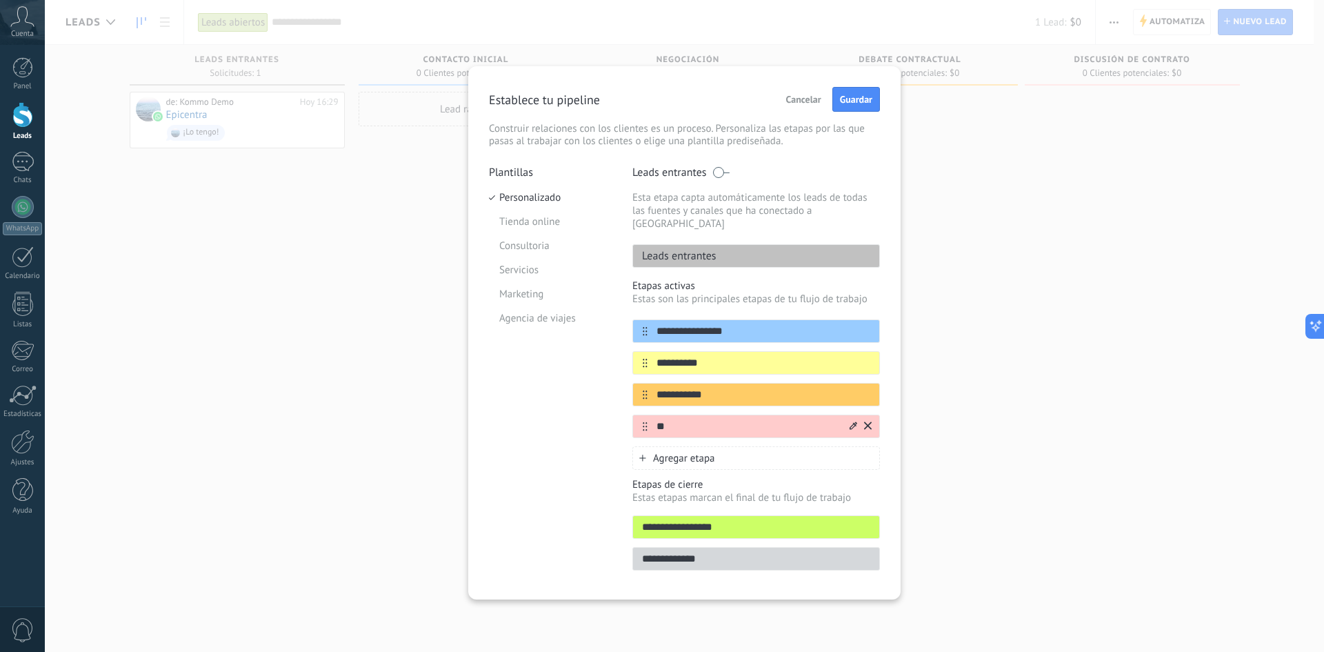
type input "*"
type input "**********"
click at [871, 106] on button "Guardar" at bounding box center [856, 99] width 48 height 25
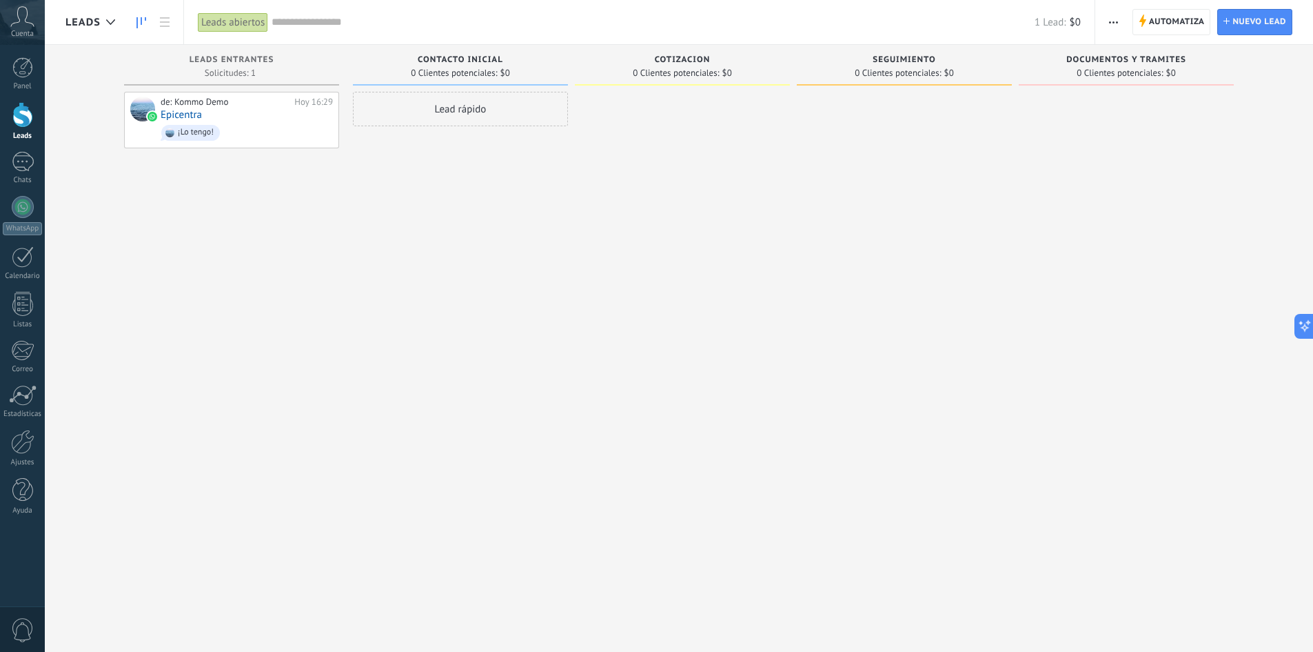
click at [256, 347] on div "de: Kommo Demo [DATE] 16:29 Epicentra ¡Lo tengo!" at bounding box center [231, 328] width 215 height 472
click at [252, 134] on span "¡Lo tengo!" at bounding box center [247, 132] width 172 height 21
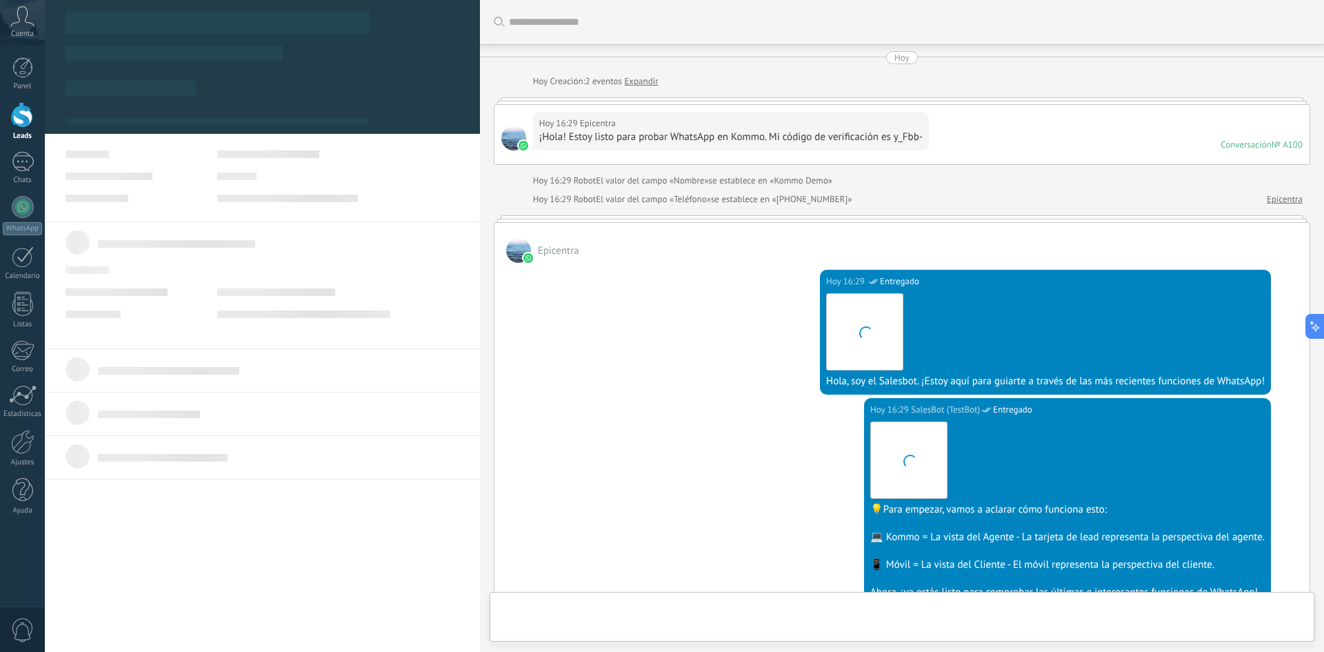
type textarea "**********"
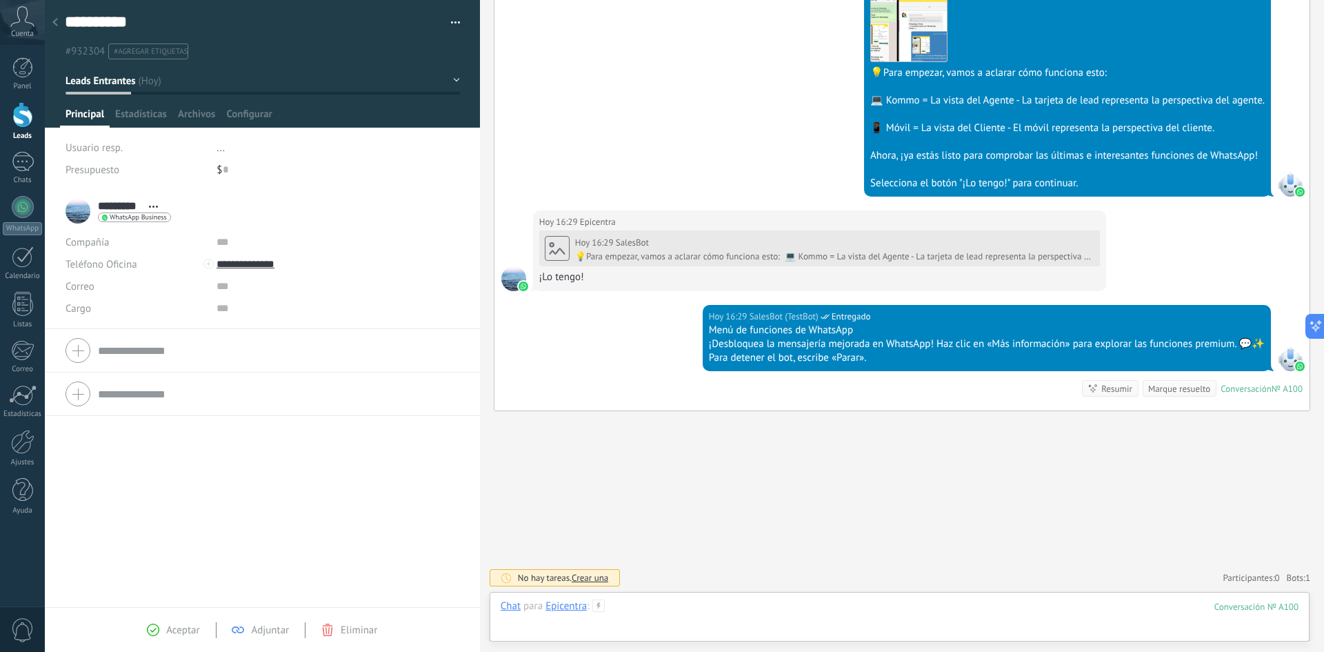
click at [704, 605] on div at bounding box center [900, 619] width 798 height 41
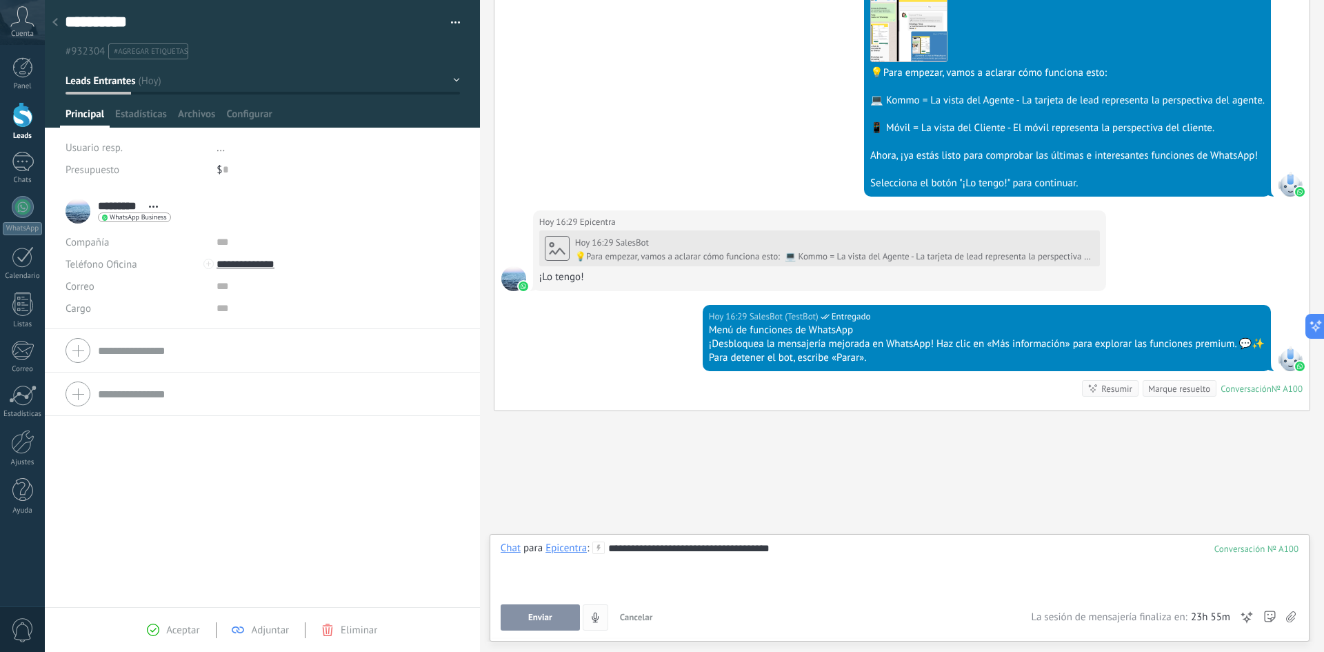
click at [561, 622] on button "Enviar" at bounding box center [540, 617] width 79 height 26
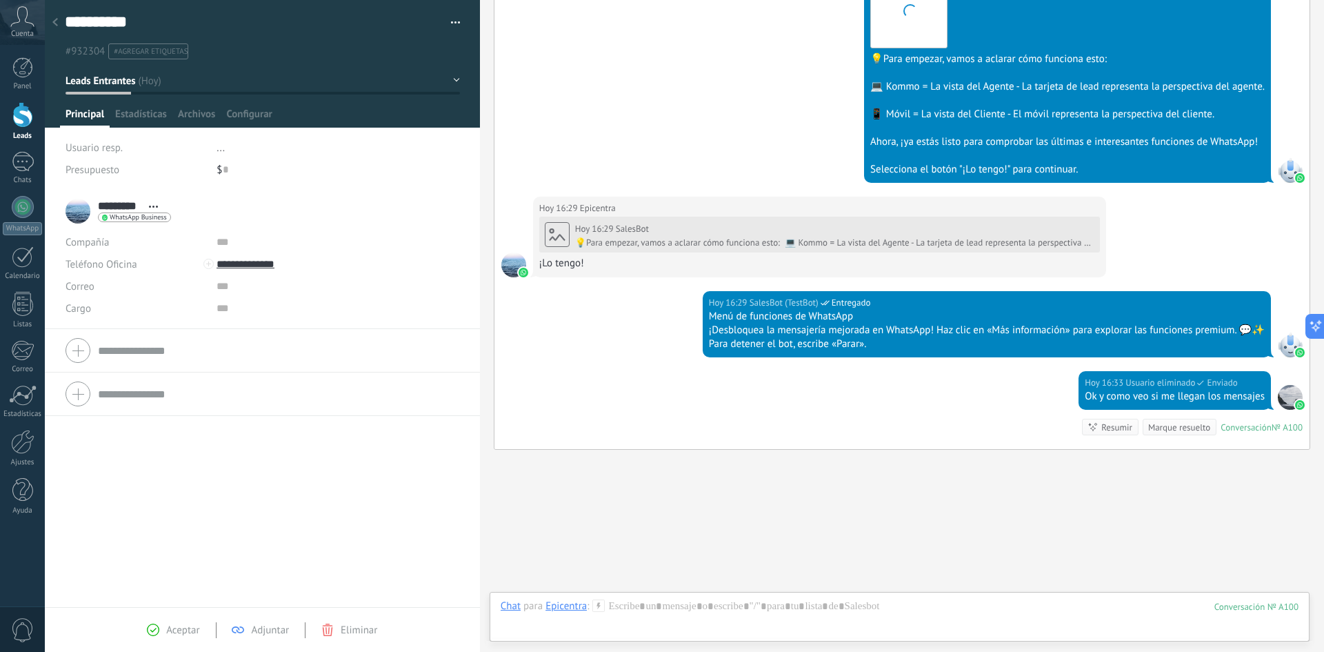
scroll to position [503, 0]
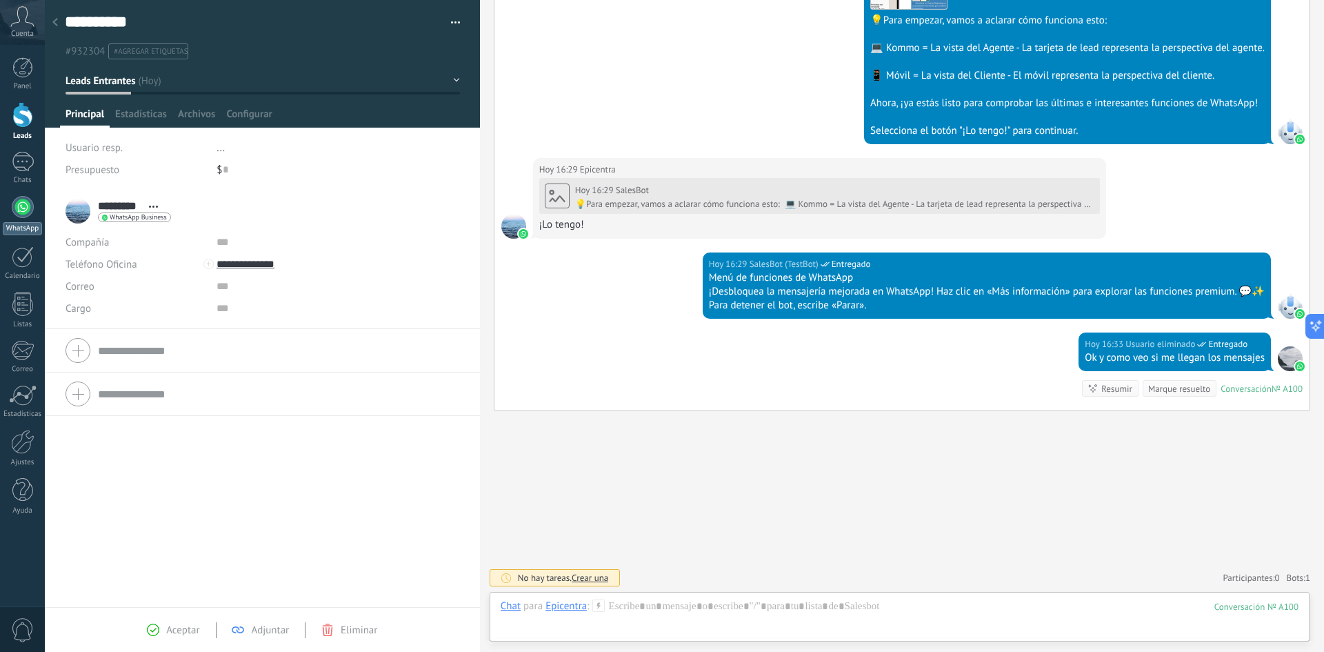
click at [18, 203] on div at bounding box center [23, 207] width 22 height 22
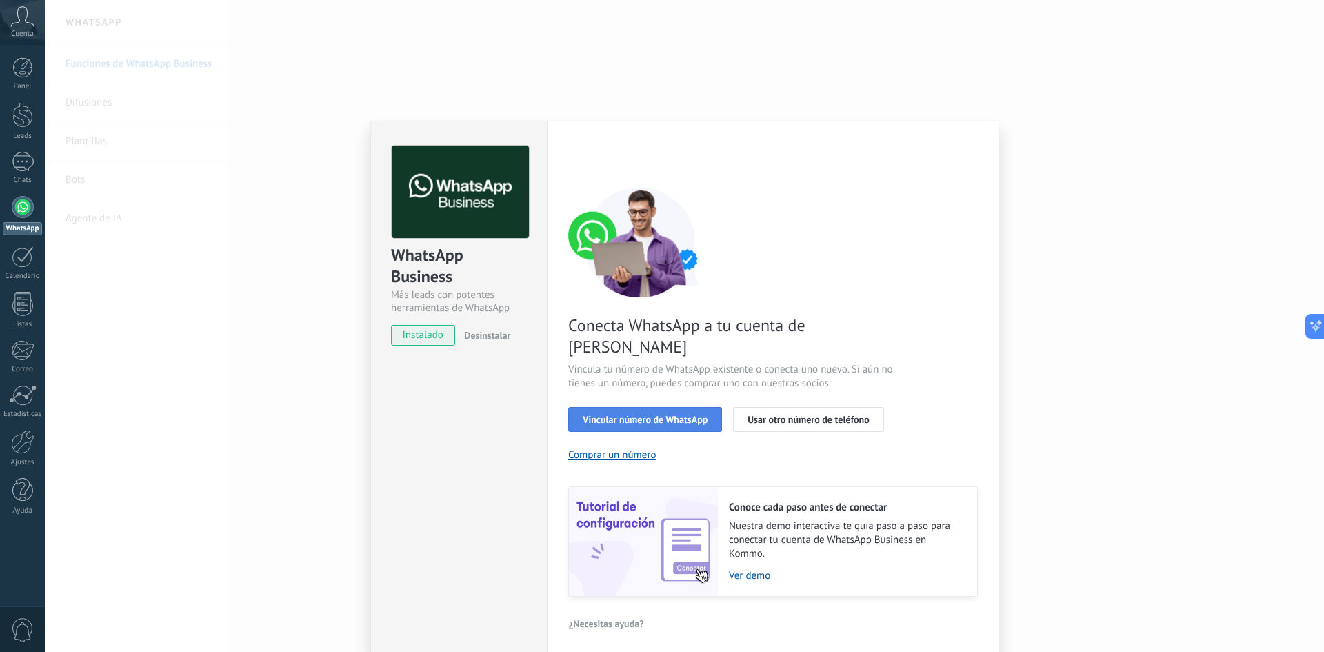
click at [627, 414] on span "Vincular número de WhatsApp" at bounding box center [645, 419] width 125 height 10
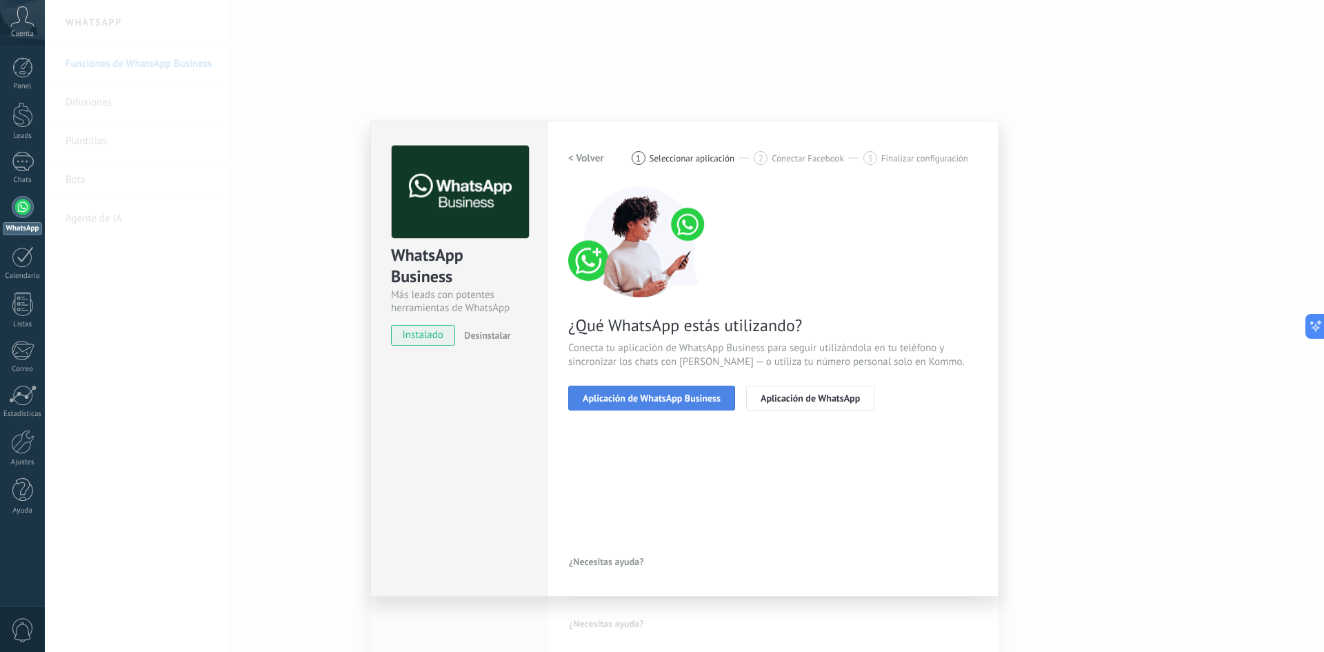
click at [663, 399] on span "Aplicación de WhatsApp Business" at bounding box center [652, 398] width 138 height 10
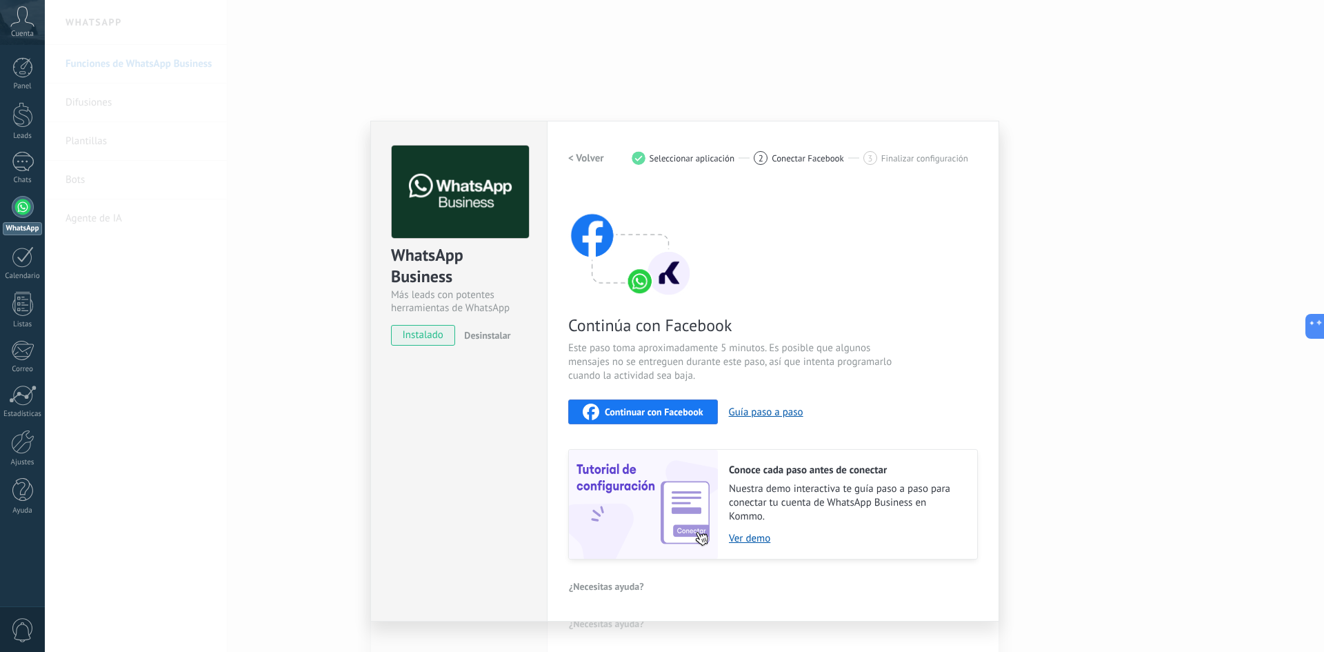
click at [654, 414] on span "Continuar con Facebook" at bounding box center [654, 412] width 99 height 10
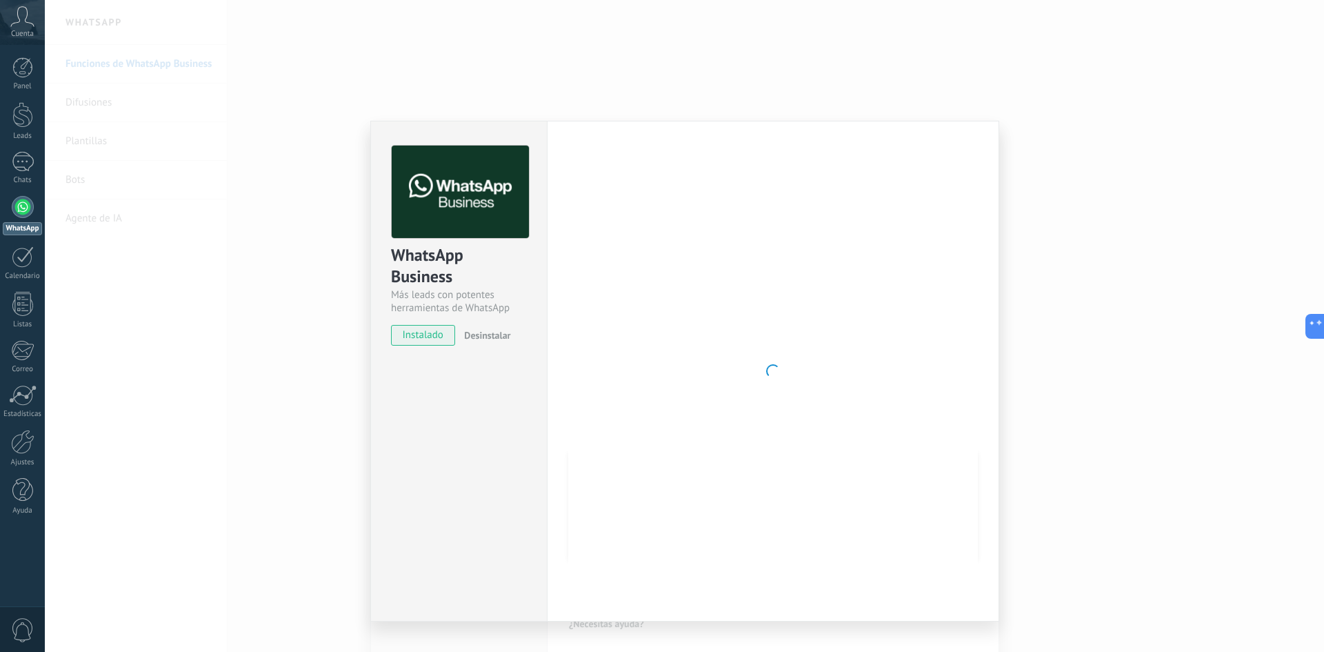
click at [253, 336] on div "WhatsApp Business Más leads con potentes herramientas de WhatsApp instalado Des…" at bounding box center [684, 326] width 1279 height 652
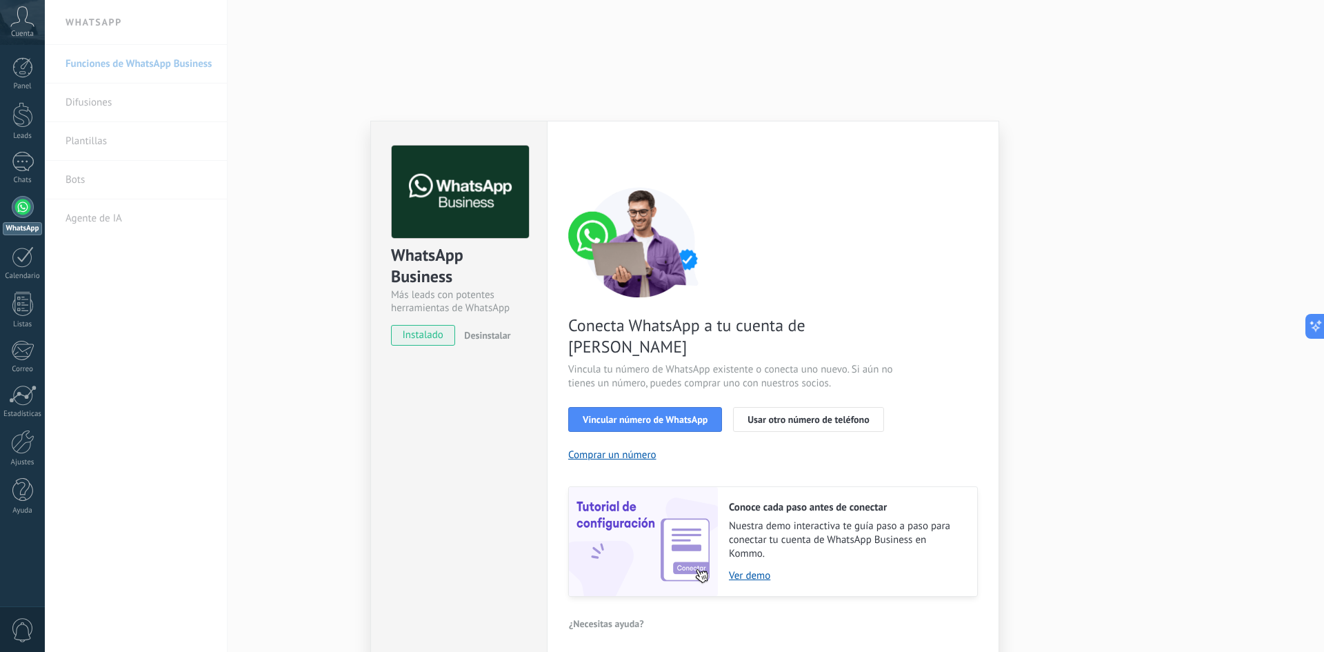
click at [421, 336] on span "instalado" at bounding box center [423, 335] width 63 height 21
click at [634, 414] on span "Vincular número de WhatsApp" at bounding box center [645, 419] width 125 height 10
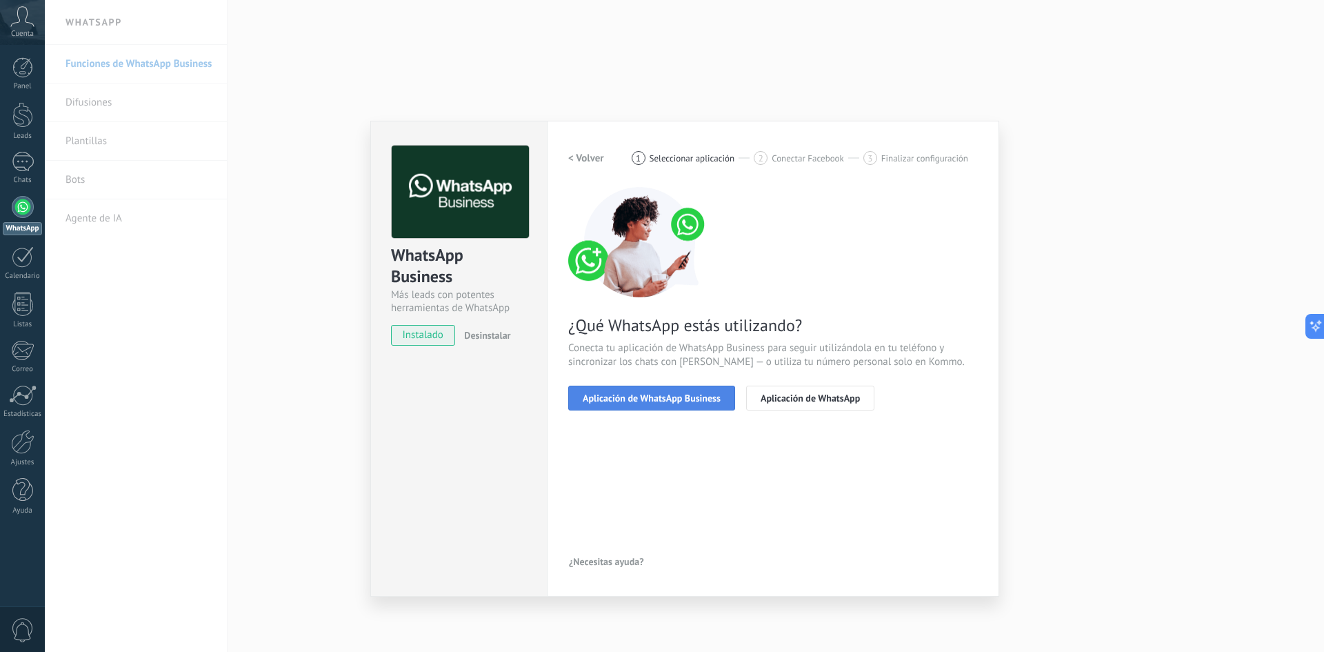
click at [653, 401] on span "Aplicación de WhatsApp Business" at bounding box center [652, 398] width 138 height 10
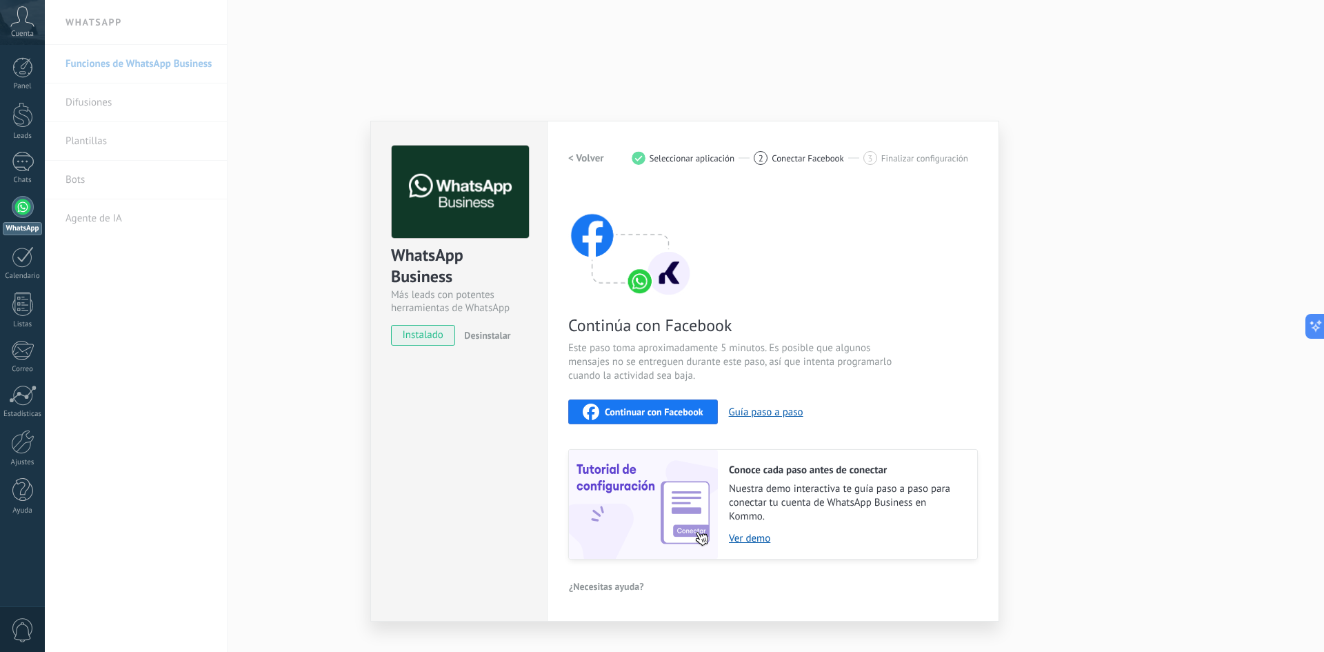
click at [663, 412] on span "Continuar con Facebook" at bounding box center [654, 412] width 99 height 10
click at [292, 504] on div "WhatsApp Business Más leads con potentes herramientas de WhatsApp instalado Des…" at bounding box center [684, 326] width 1279 height 652
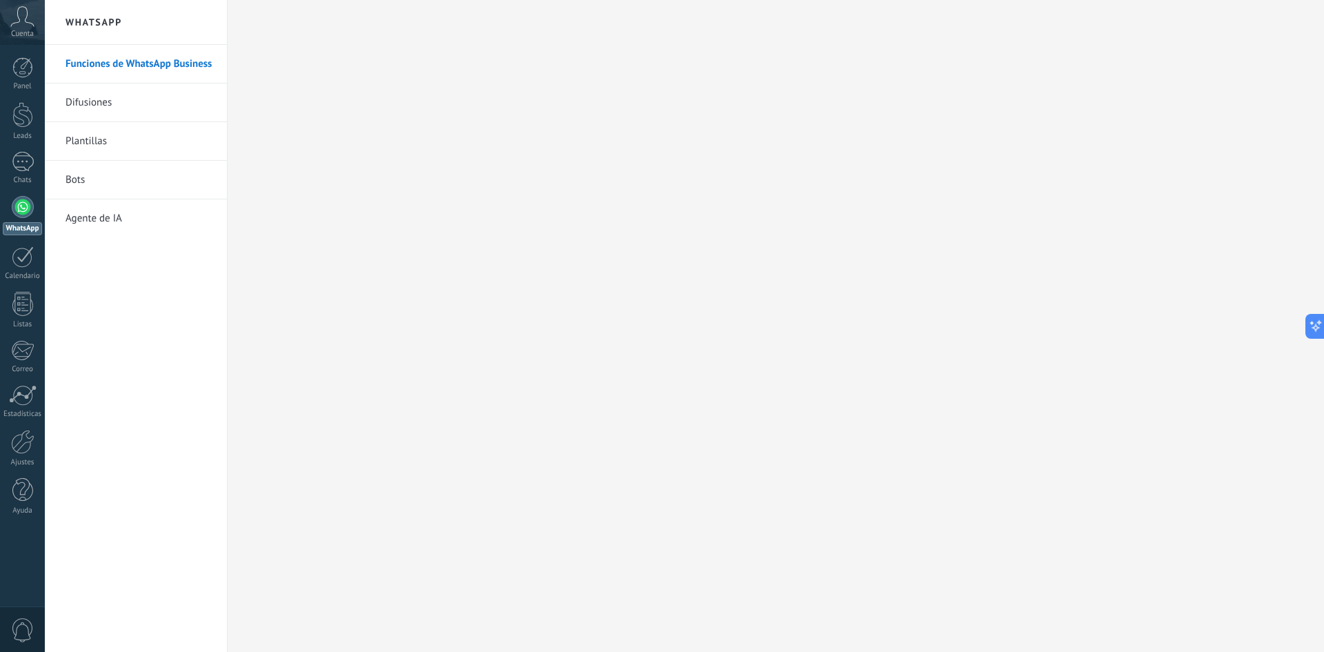
click at [25, 198] on div at bounding box center [23, 207] width 22 height 22
click at [22, 166] on div "1" at bounding box center [23, 162] width 22 height 20
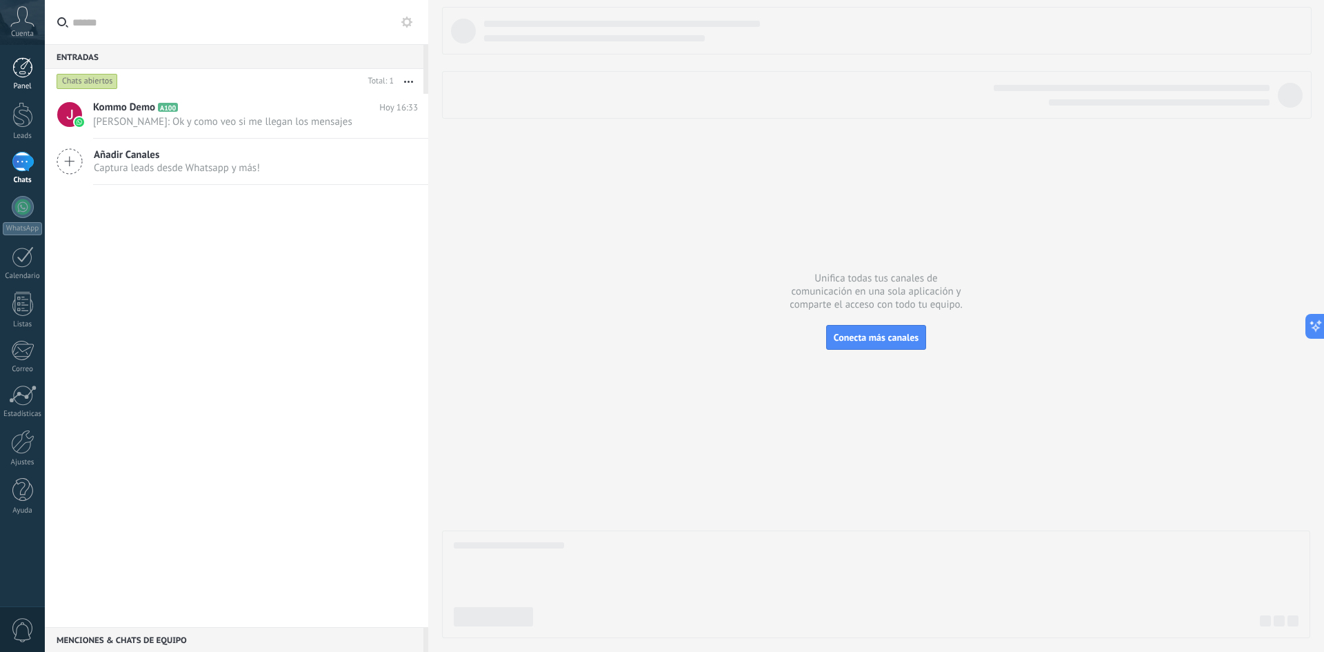
click at [23, 59] on div at bounding box center [22, 67] width 21 height 21
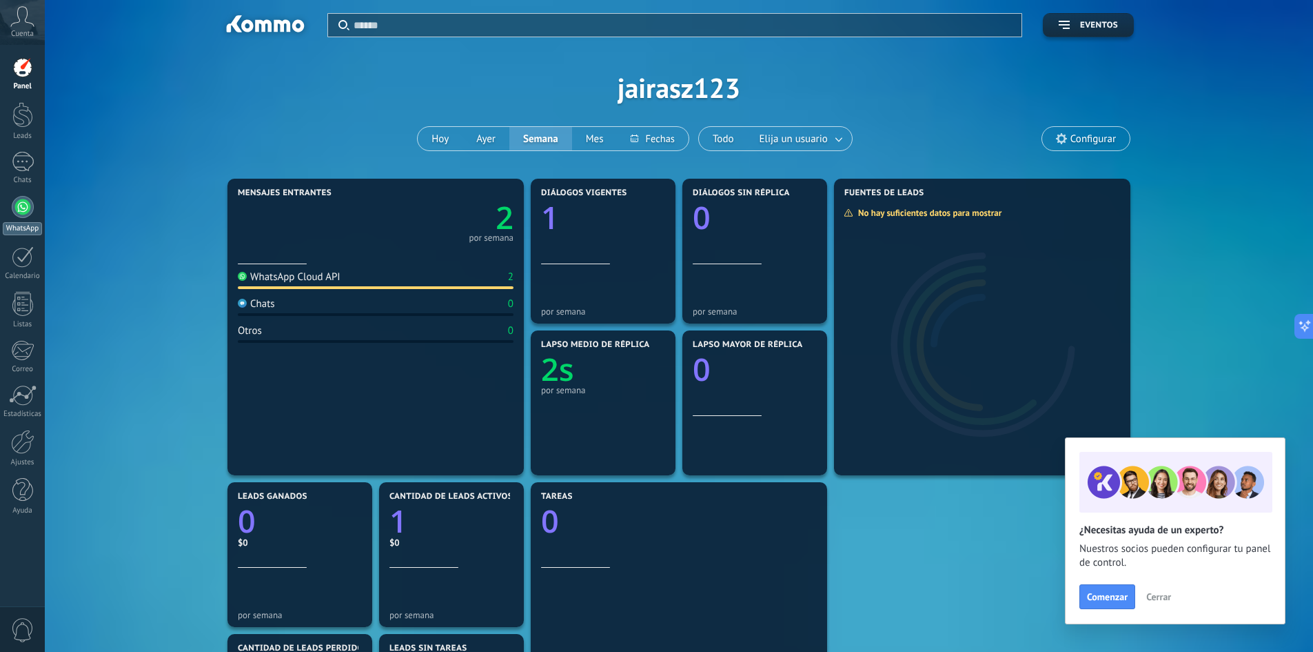
click at [23, 205] on div at bounding box center [23, 207] width 22 height 22
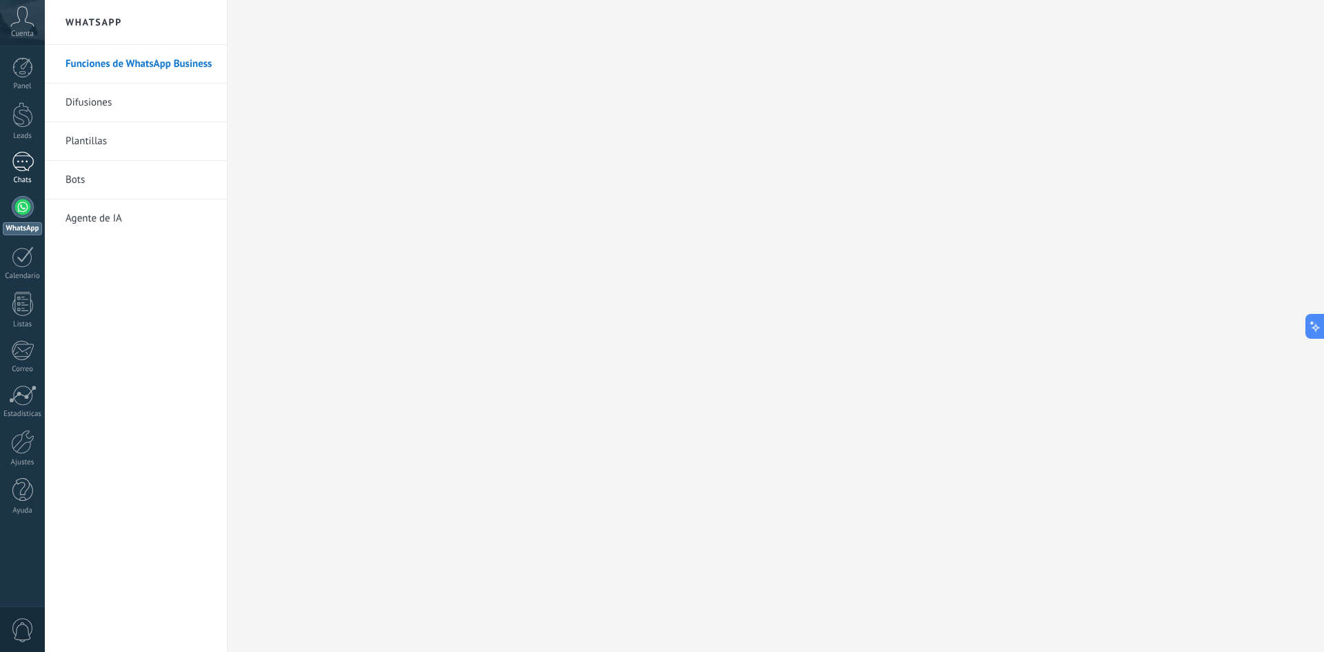
click at [22, 158] on div "1" at bounding box center [23, 162] width 22 height 20
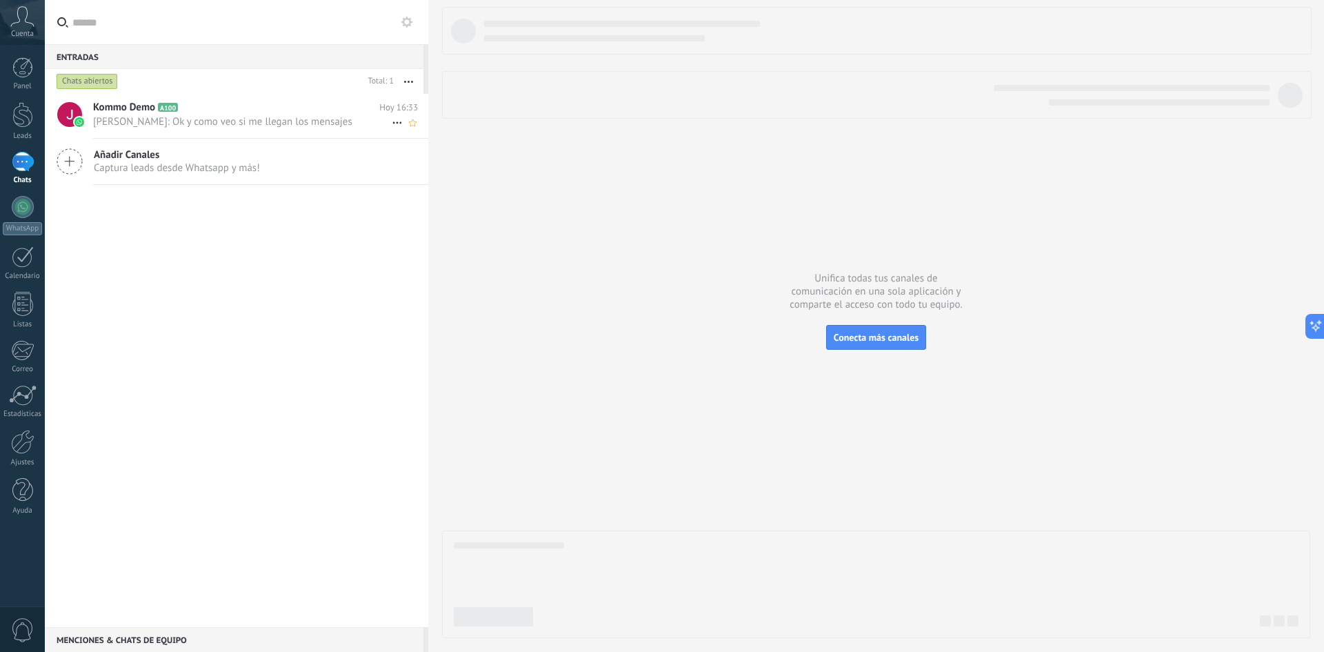
click at [276, 118] on span "[PERSON_NAME]: Ok y como veo si me llegan los mensajes" at bounding box center [242, 121] width 299 height 13
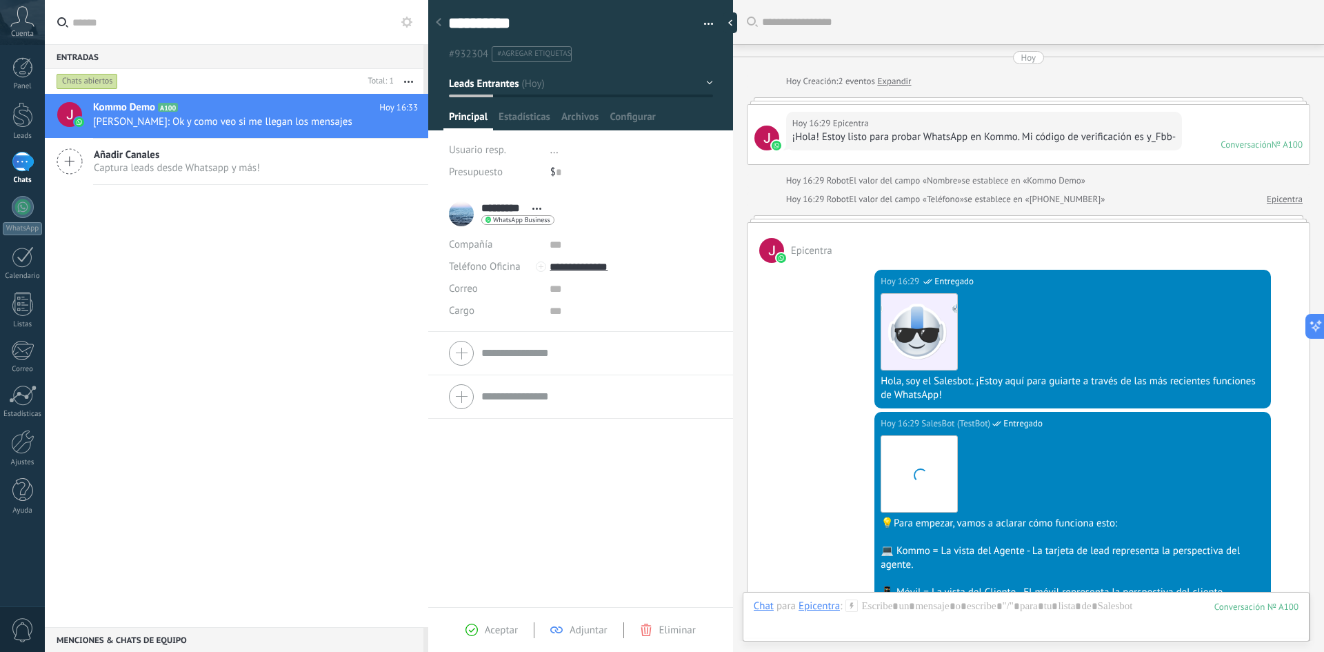
scroll to position [558, 0]
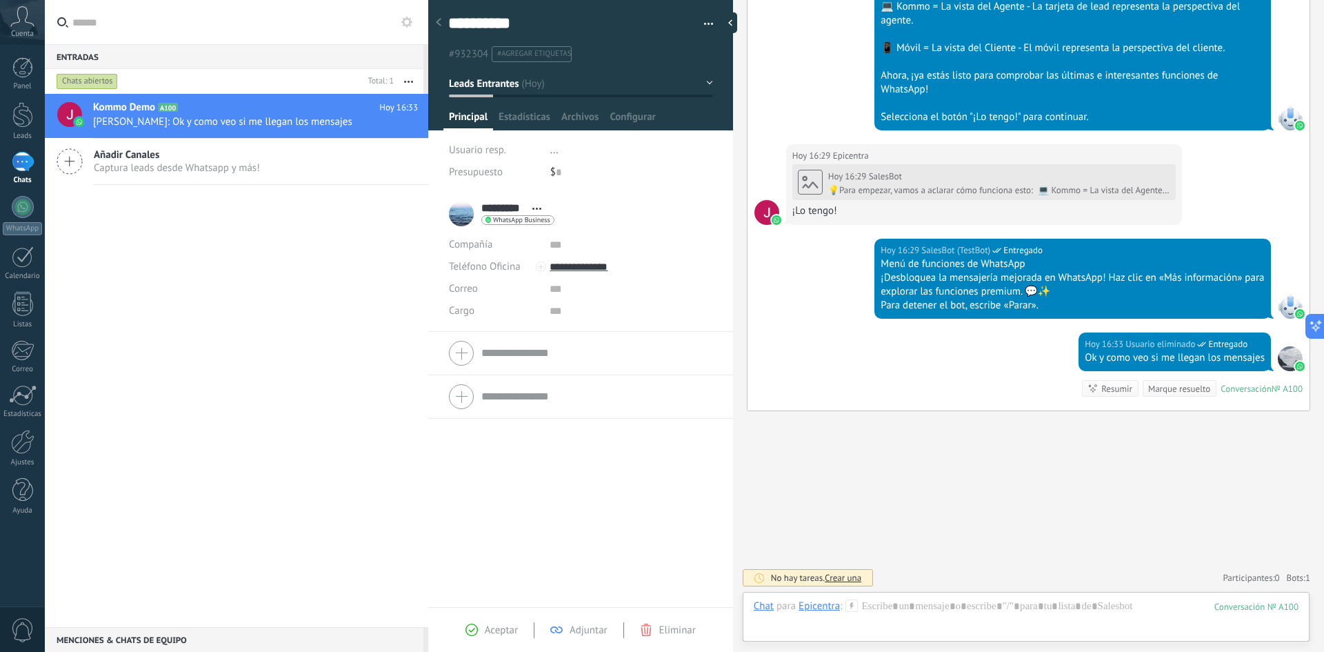
click at [138, 174] on div "Añadir Canales Captura leads desde Whatsapp y más!" at bounding box center [236, 162] width 383 height 46
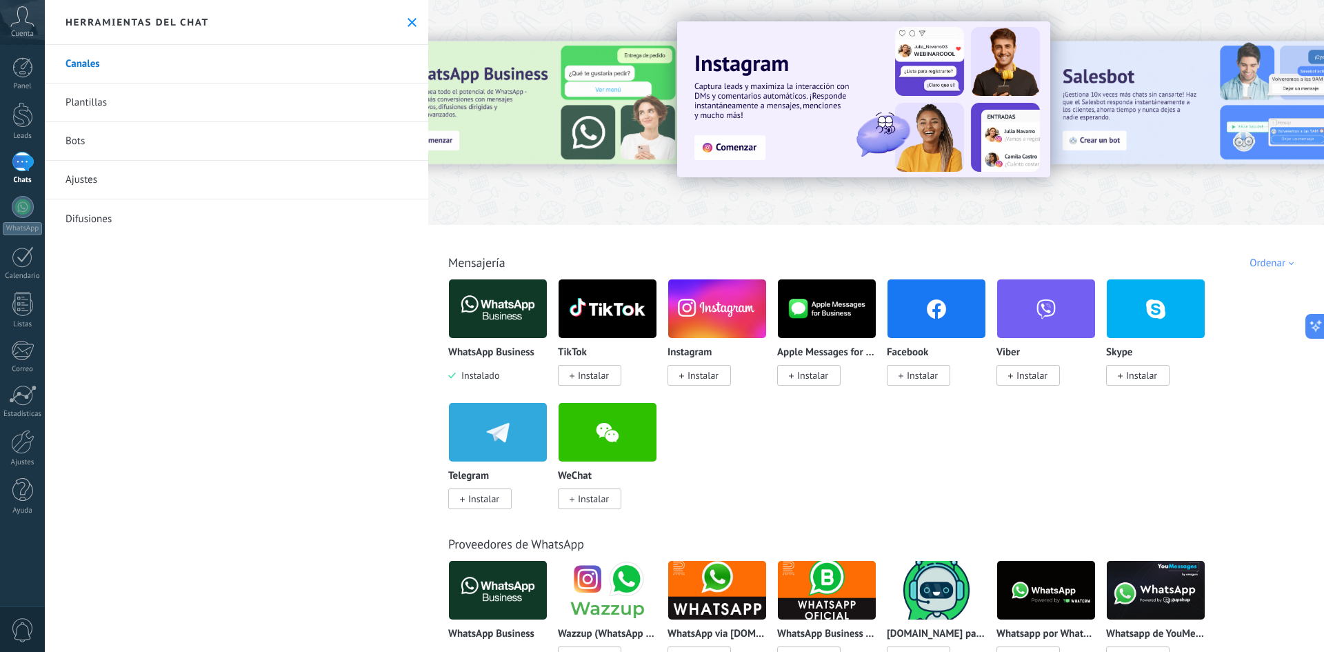
click at [400, 19] on div "Herramientas del chat" at bounding box center [236, 22] width 383 height 45
click at [27, 265] on div at bounding box center [23, 256] width 22 height 21
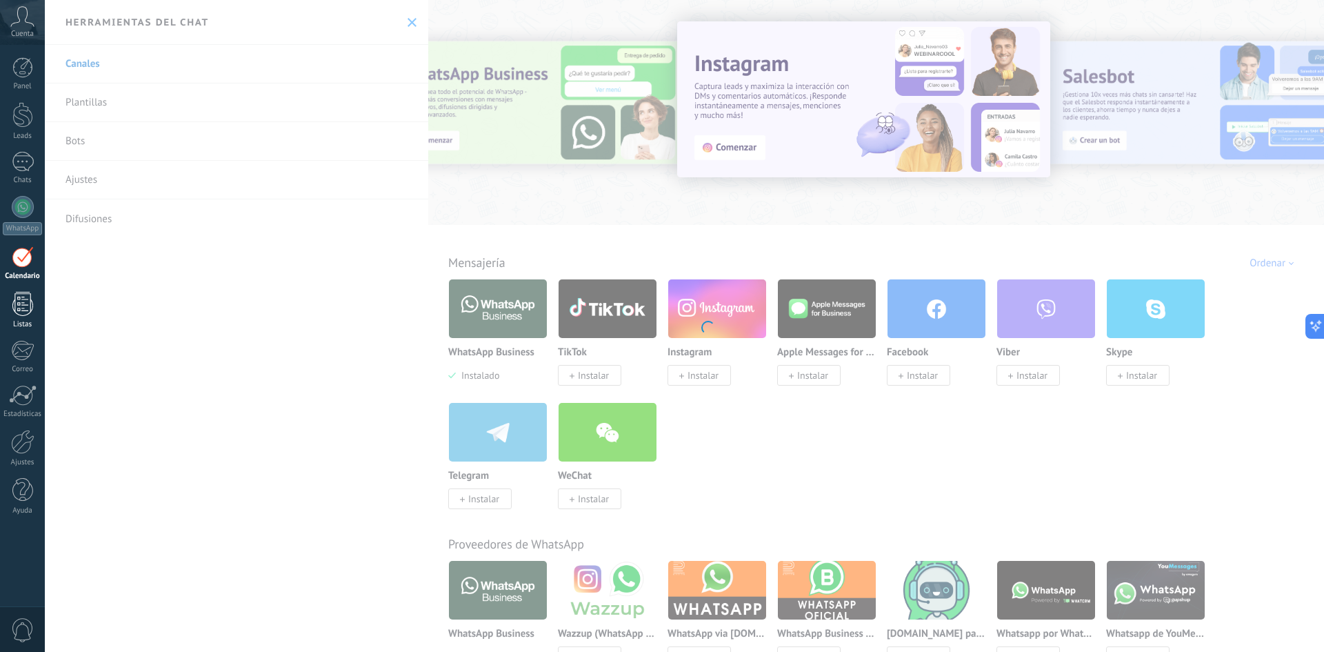
click at [22, 320] on div "Listas" at bounding box center [23, 324] width 40 height 9
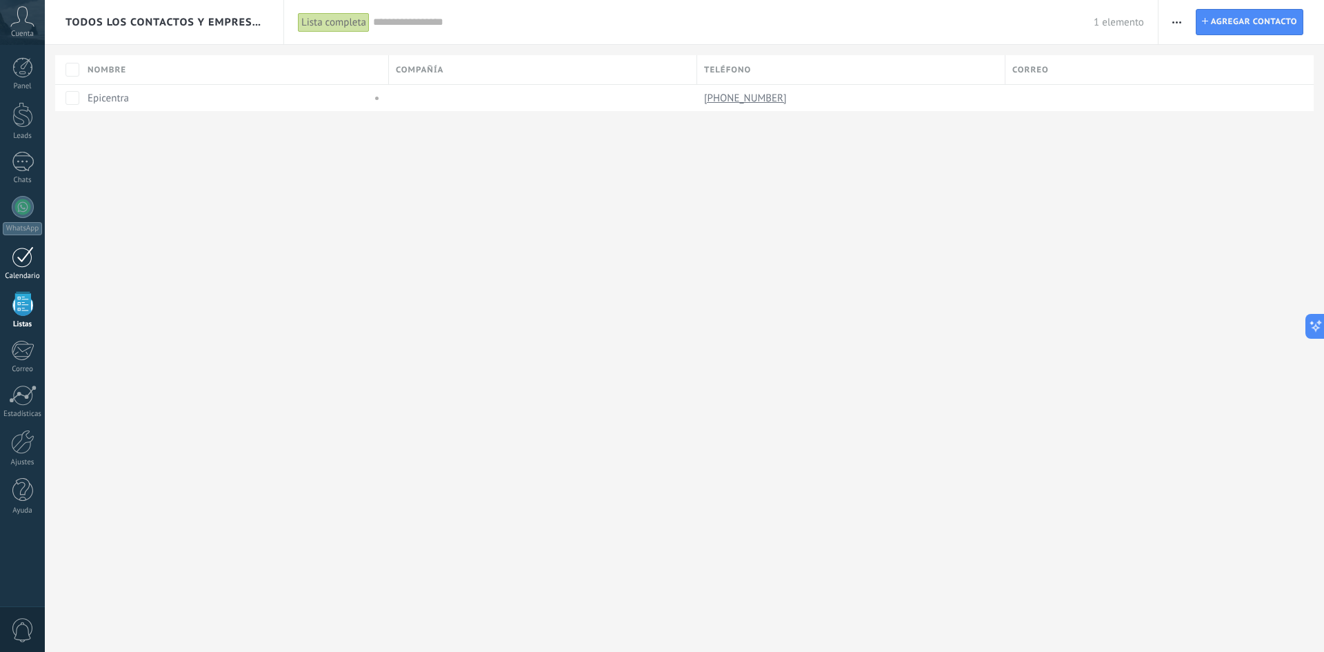
click at [14, 263] on div at bounding box center [23, 256] width 22 height 21
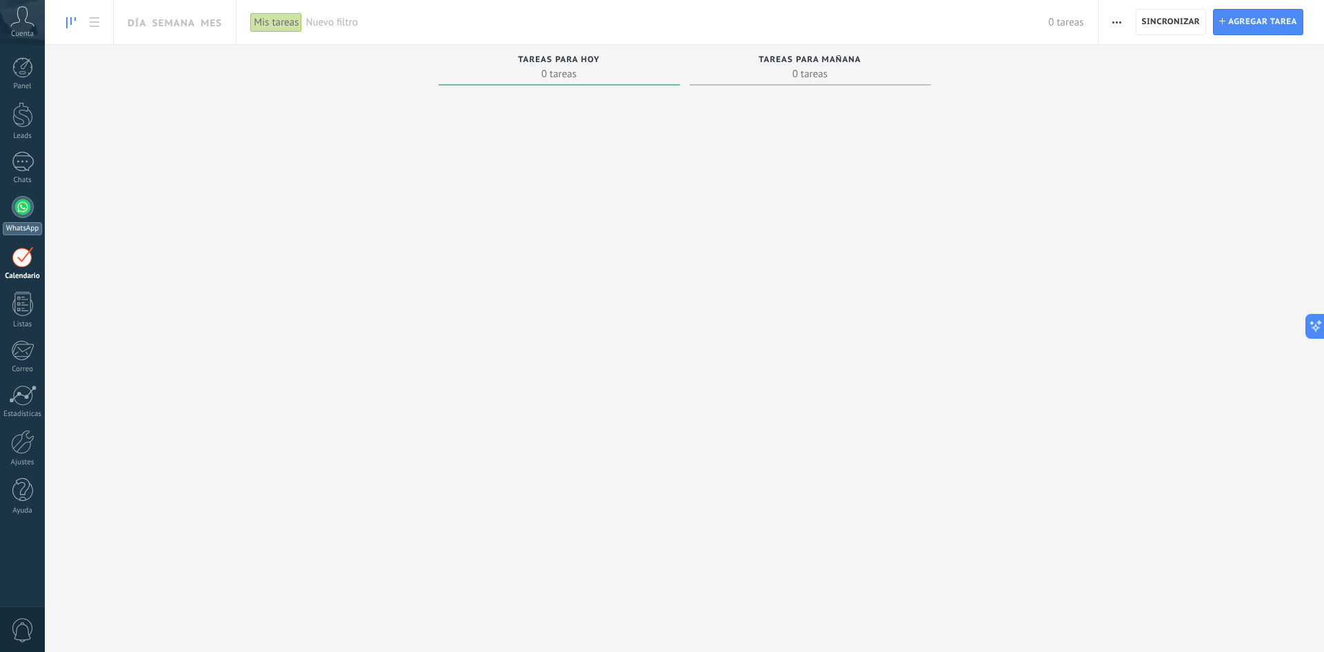
click at [17, 208] on div at bounding box center [23, 207] width 22 height 22
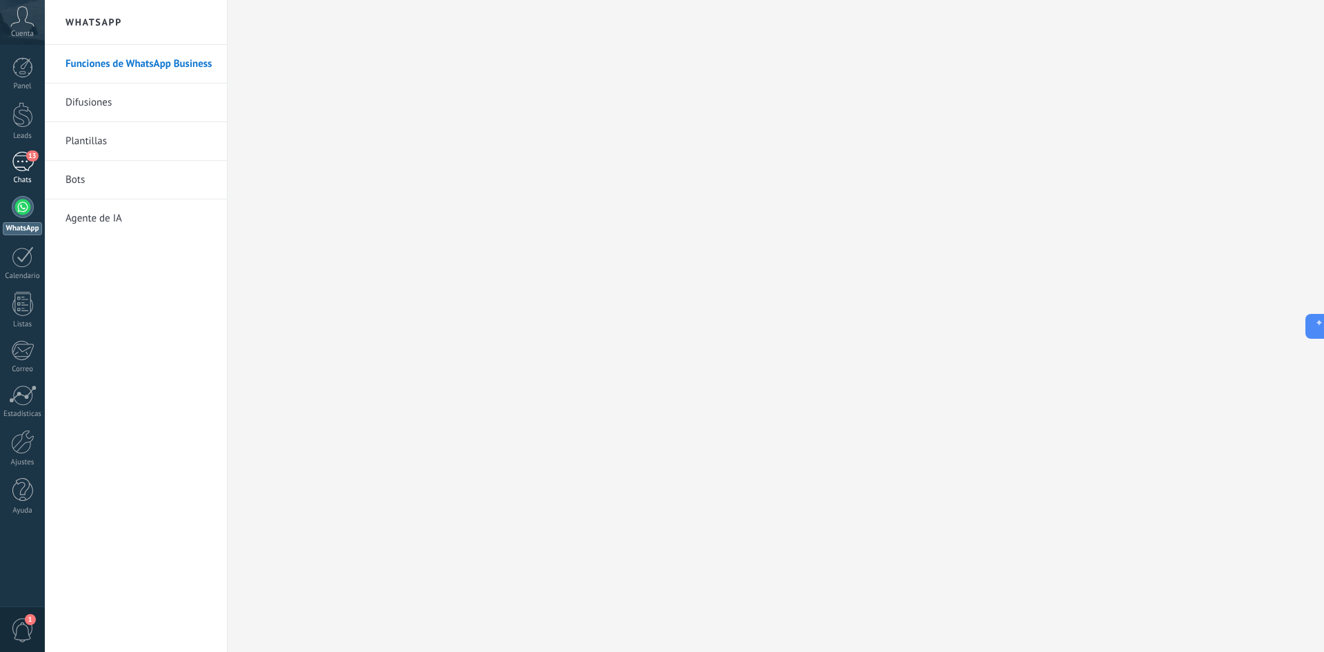
click at [22, 152] on div "13" at bounding box center [23, 162] width 22 height 20
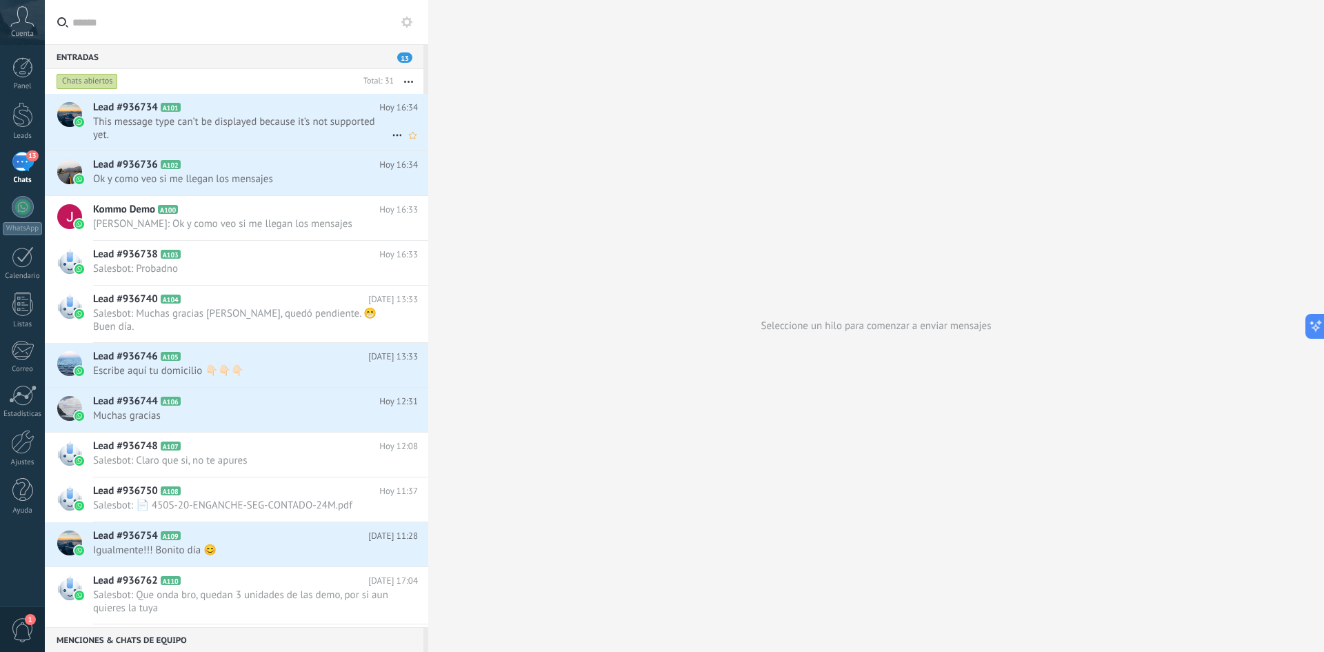
click at [249, 114] on div "Lead #936734 A101 [DATE] 16:34 This message type can’t be displayed because it’…" at bounding box center [260, 122] width 335 height 57
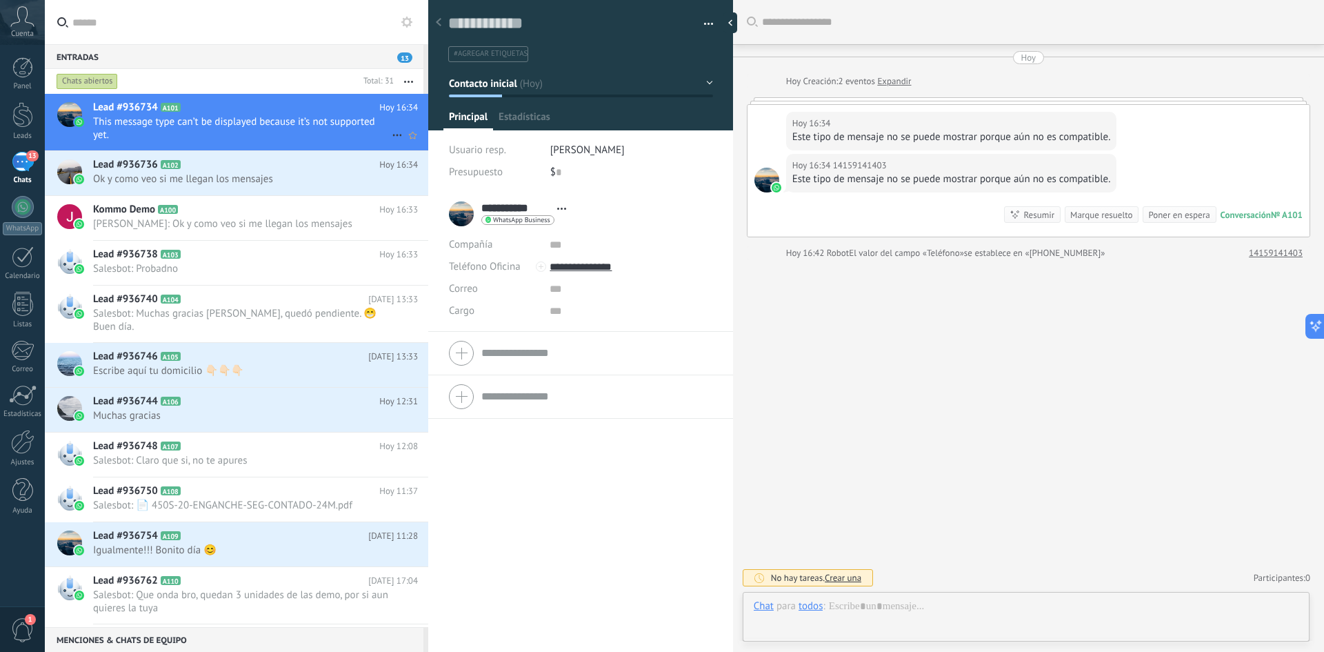
scroll to position [21, 0]
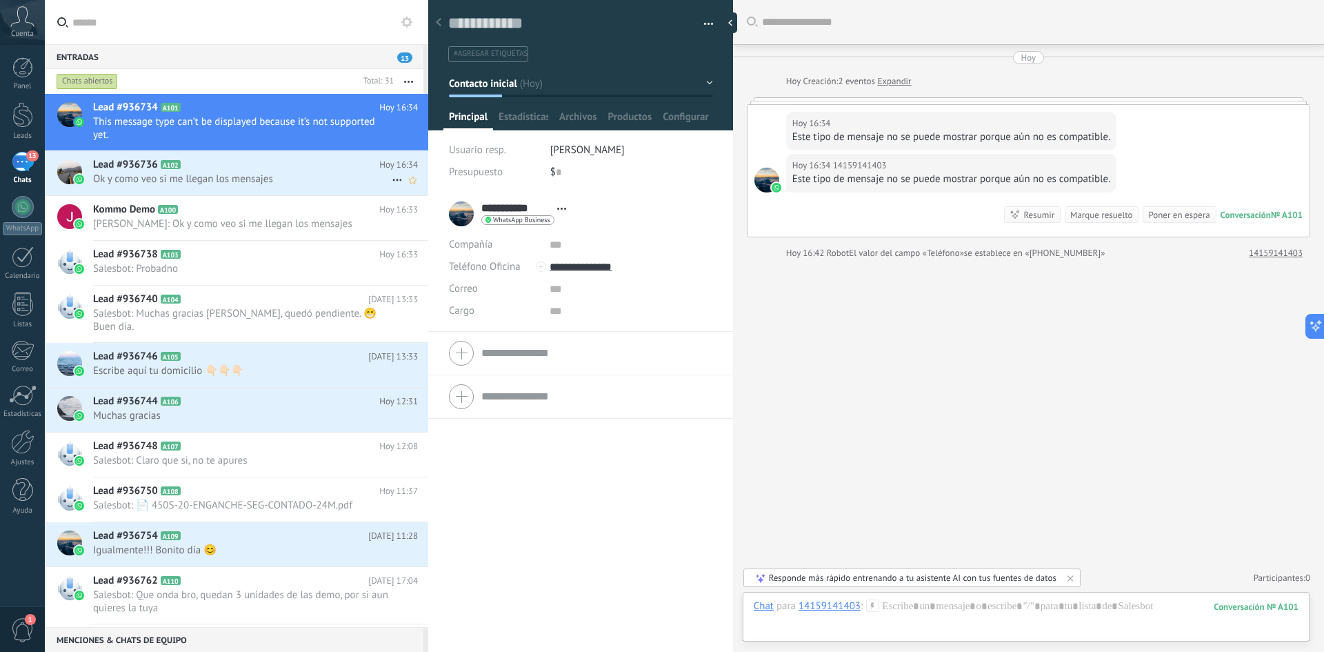
click at [261, 176] on span "Ok y como veo si me llegan los mensajes" at bounding box center [242, 178] width 299 height 13
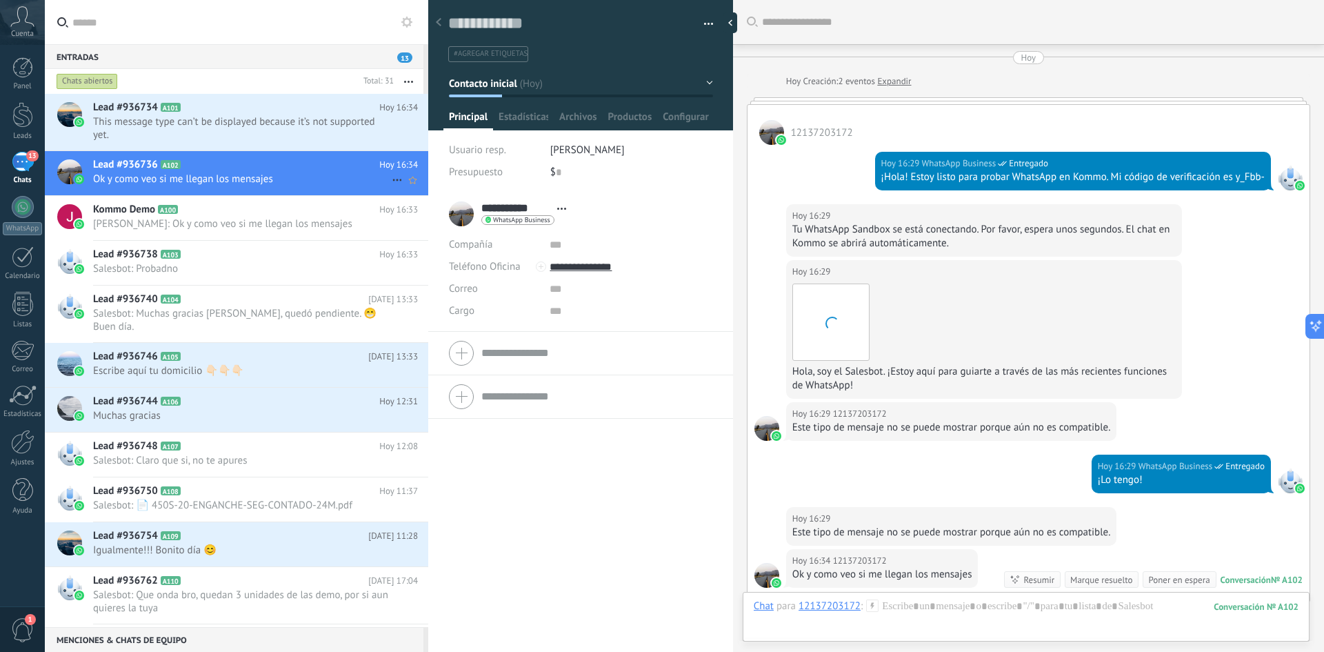
scroll to position [228, 0]
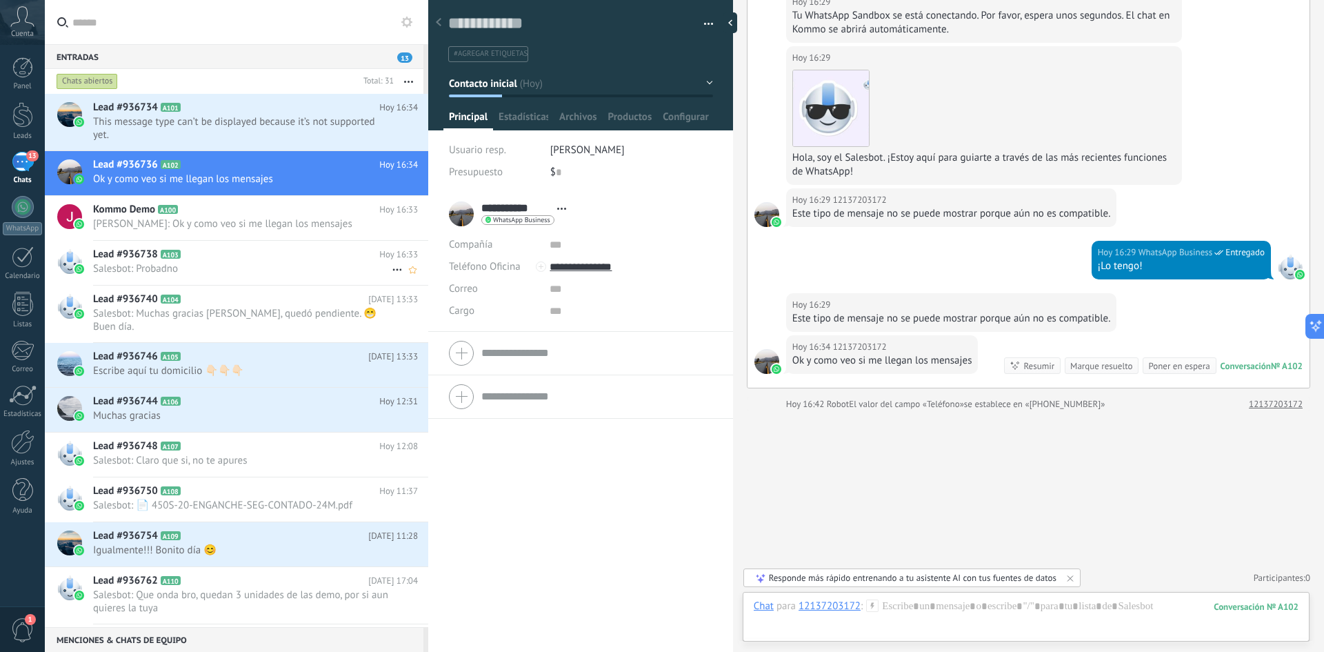
click at [257, 260] on h2 "Lead #936738 A103" at bounding box center [236, 255] width 286 height 14
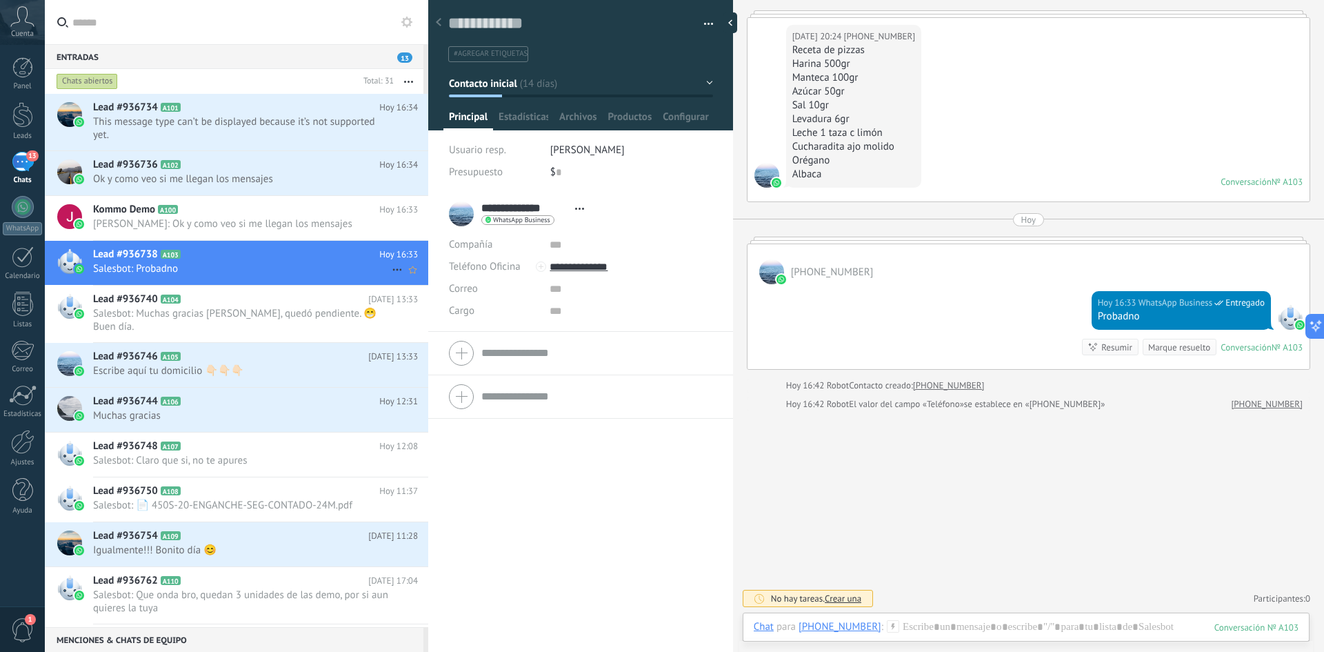
scroll to position [3467, 0]
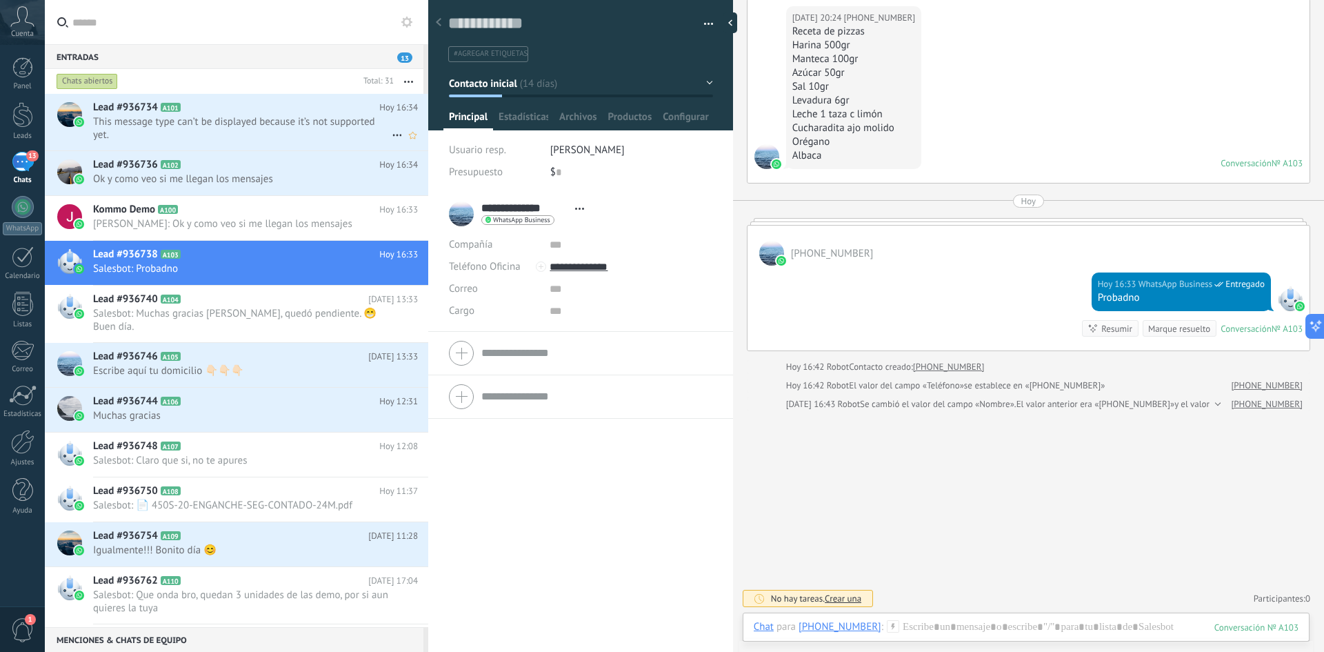
click at [225, 117] on span "This message type can’t be displayed because it’s not supported yet." at bounding box center [242, 128] width 299 height 26
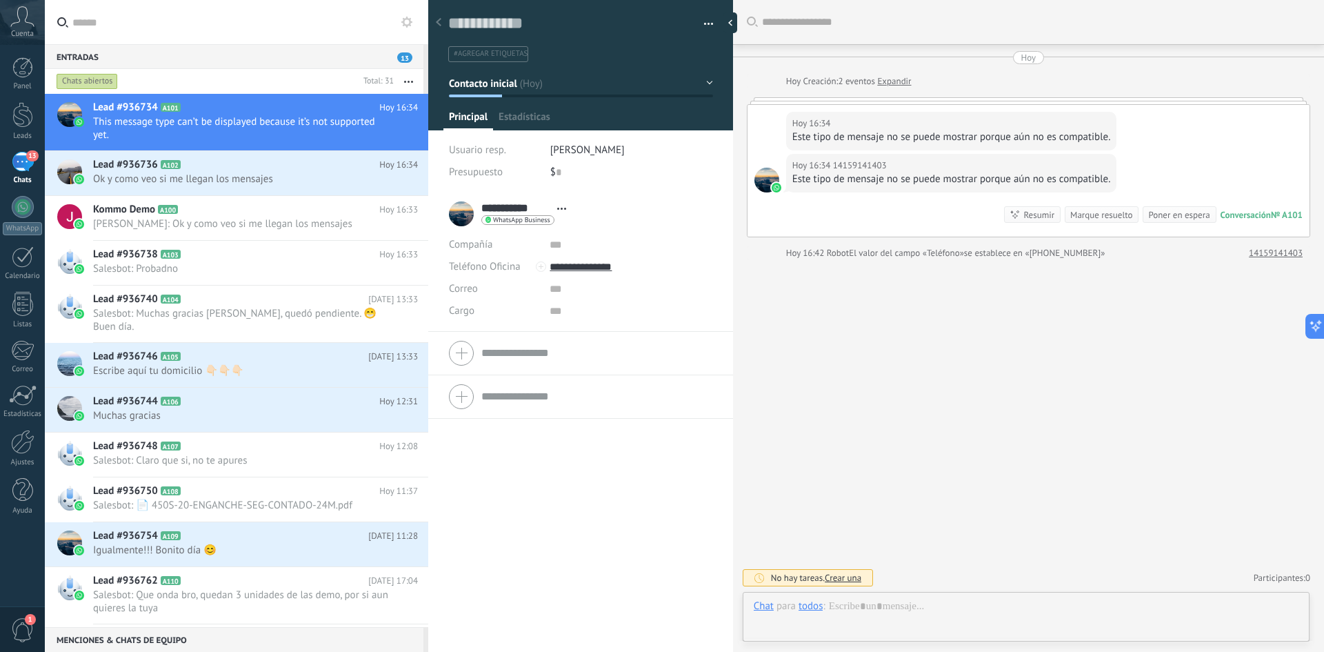
scroll to position [21, 0]
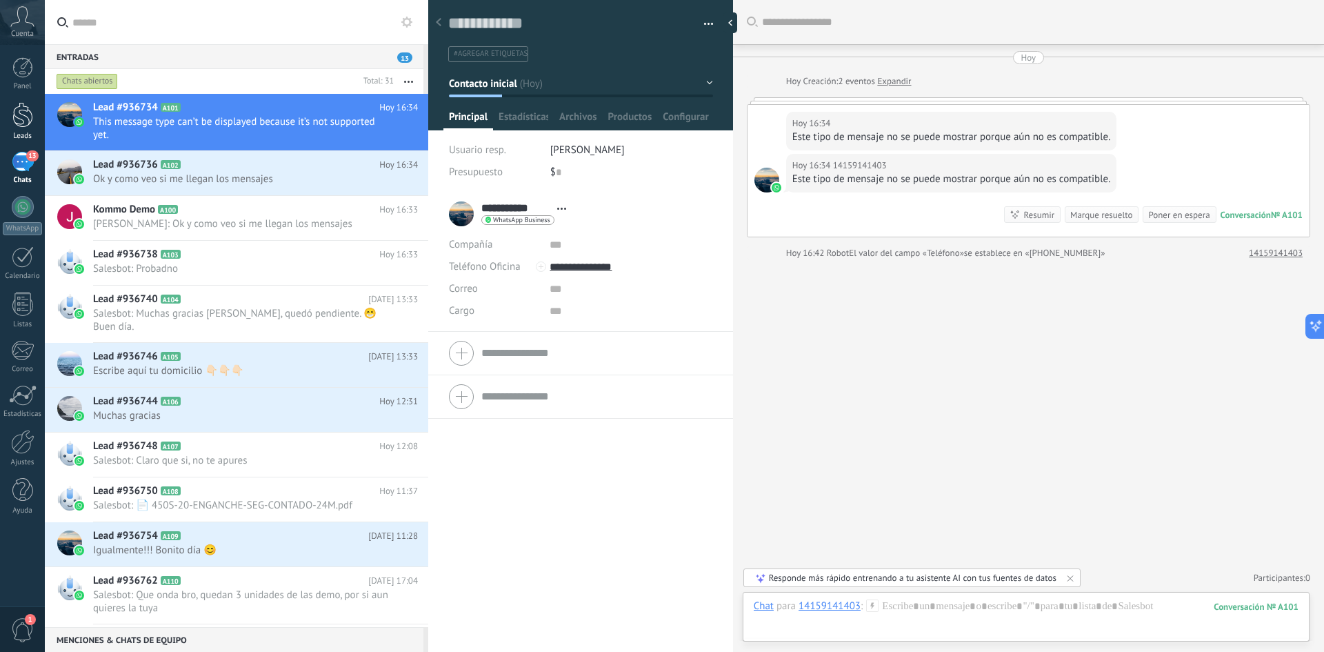
click at [16, 117] on div at bounding box center [22, 115] width 21 height 26
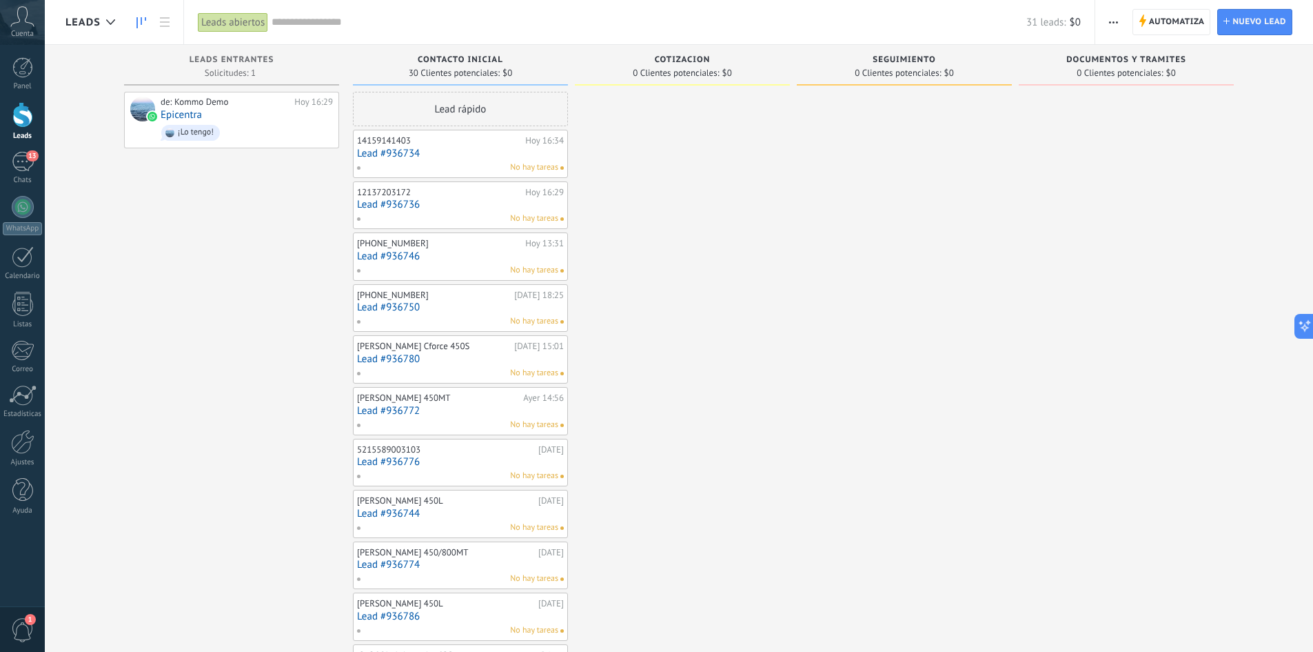
click at [425, 152] on link "Lead #936734" at bounding box center [460, 154] width 207 height 12
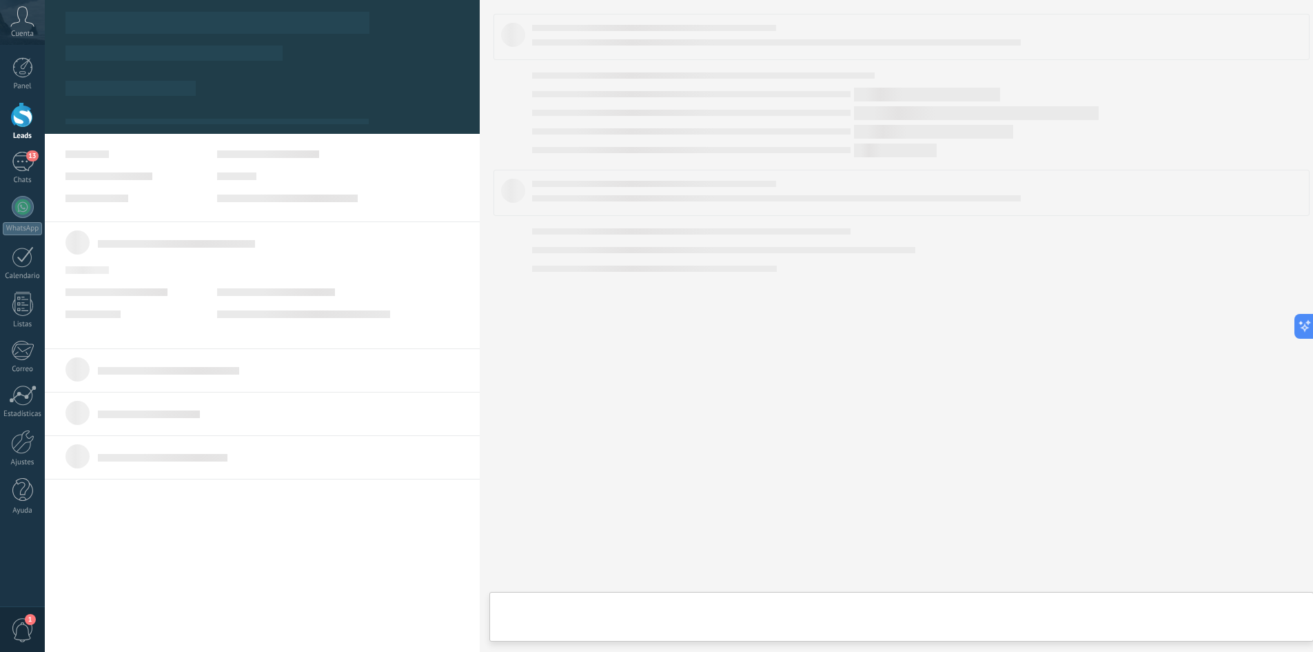
type textarea "**********"
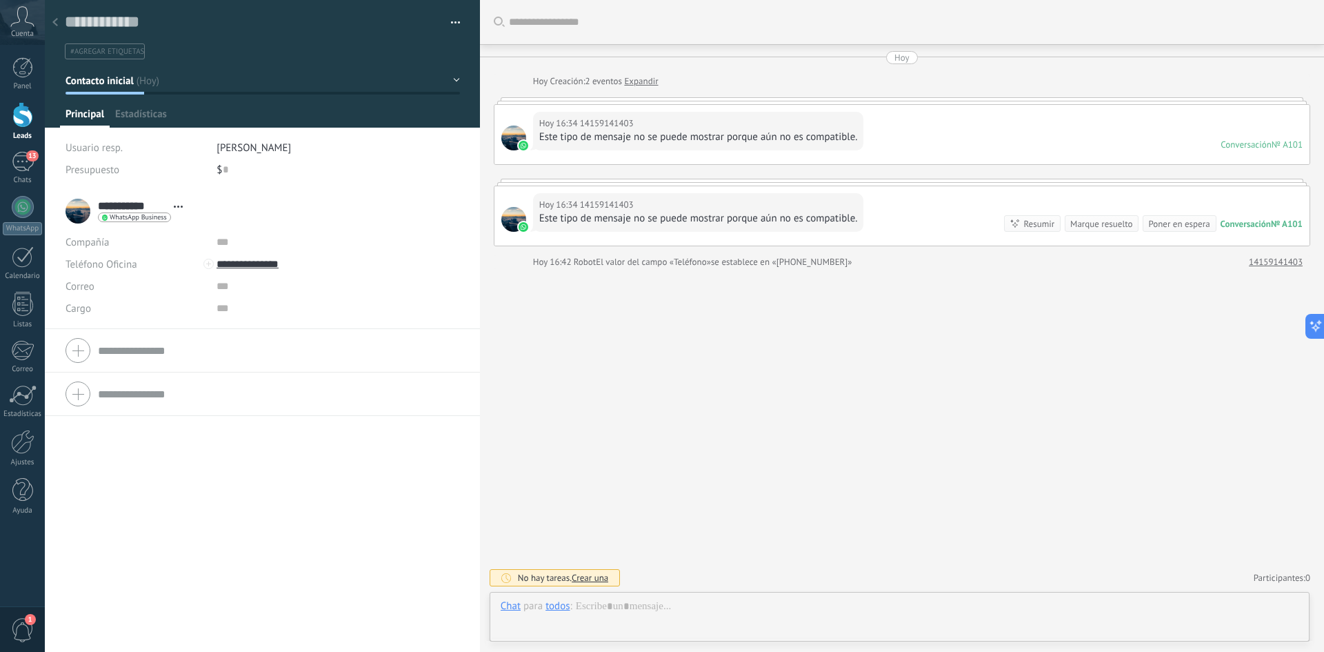
scroll to position [21, 0]
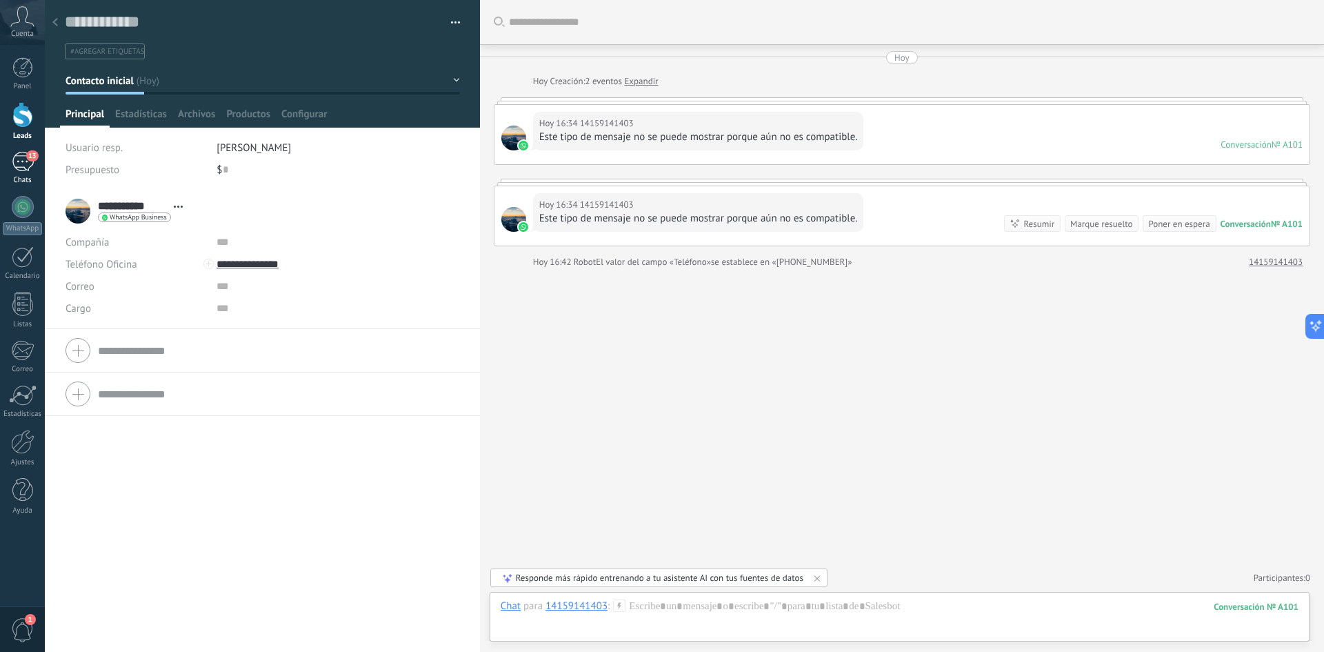
click at [7, 170] on link "13 Chats" at bounding box center [22, 168] width 45 height 33
